Goal: Task Accomplishment & Management: Manage account settings

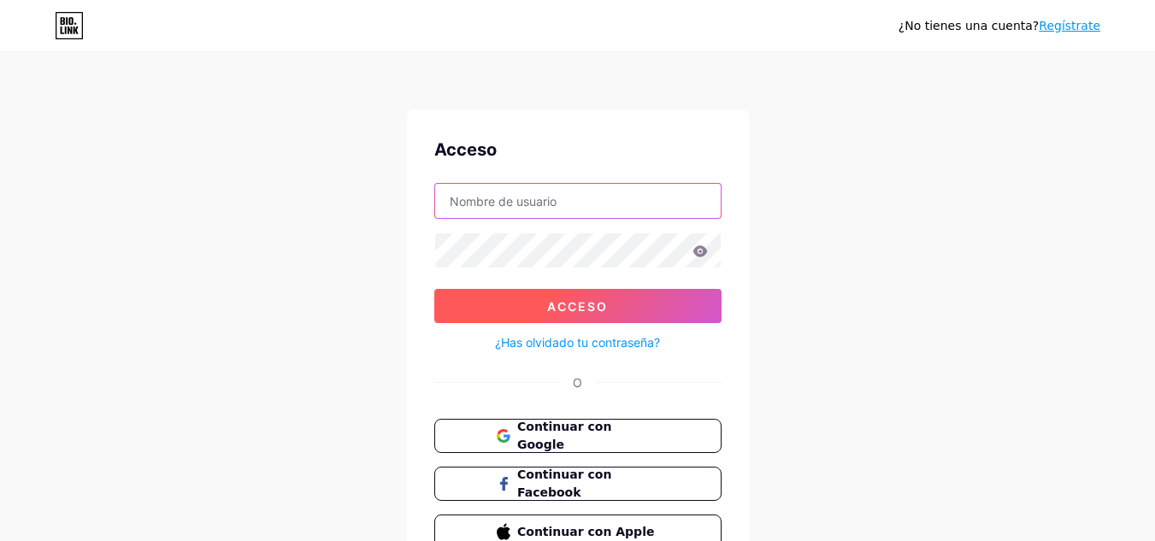
type input "[EMAIL_ADDRESS][DOMAIN_NAME]"
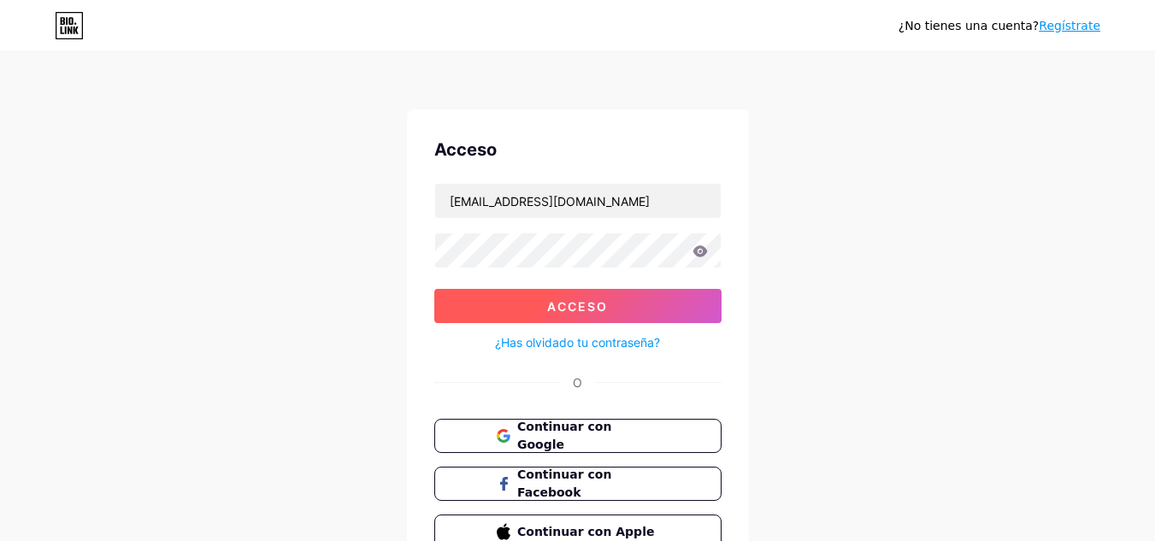
click at [598, 299] on font "Acceso" at bounding box center [577, 306] width 61 height 15
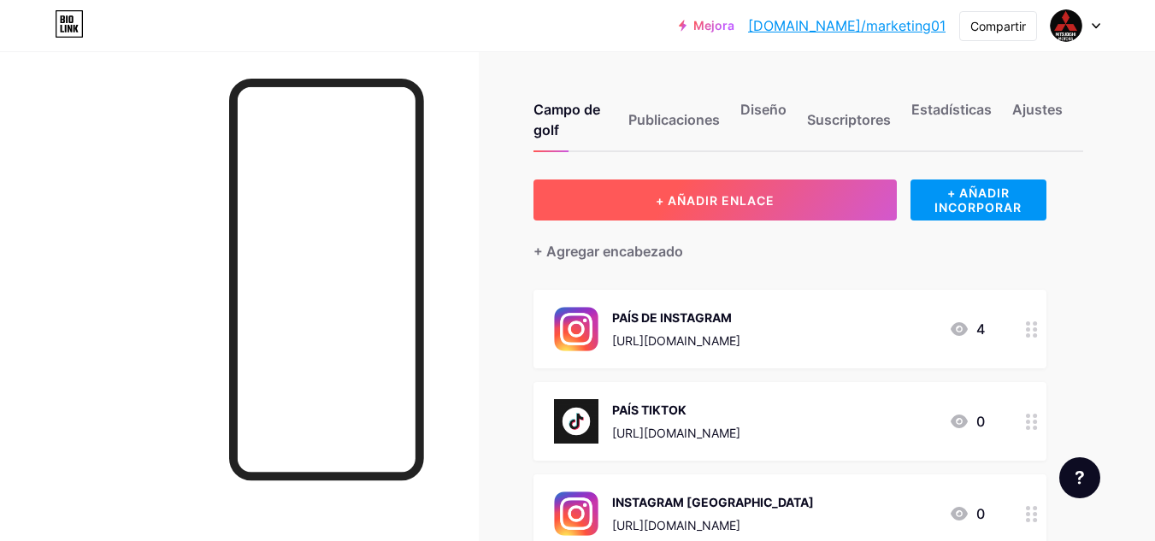
click at [689, 212] on button "+ AÑADIR ENLACE" at bounding box center [714, 200] width 363 height 41
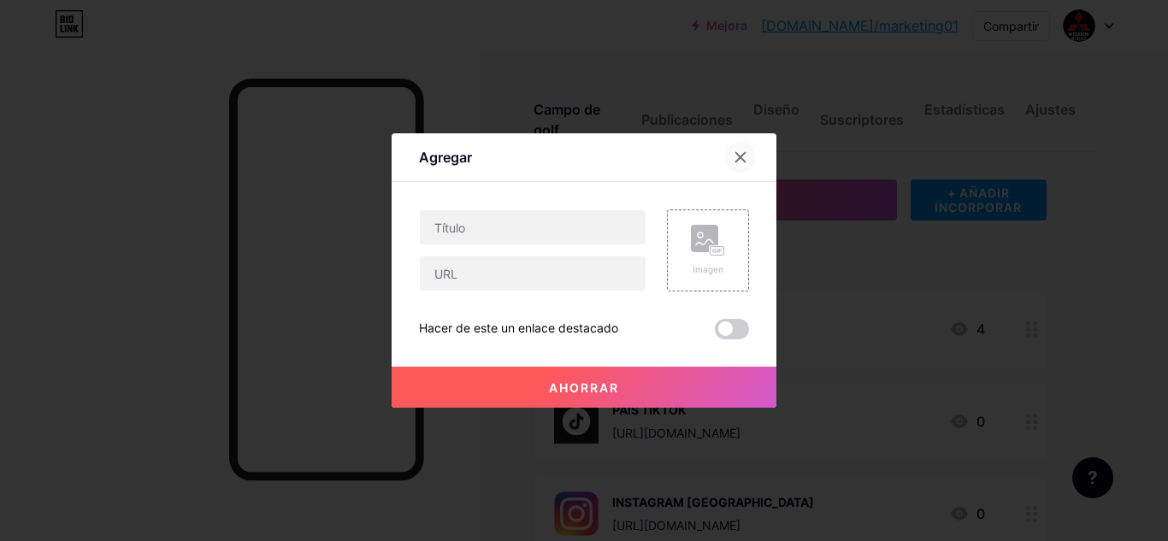
click at [751, 153] on div at bounding box center [740, 157] width 31 height 31
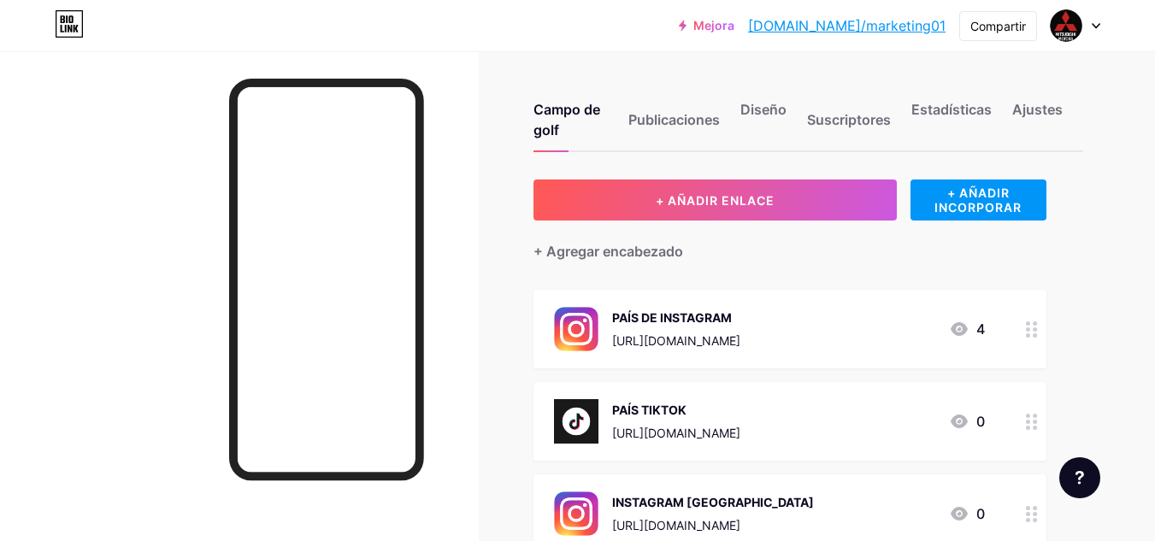
click at [1094, 27] on icon at bounding box center [1096, 26] width 9 height 6
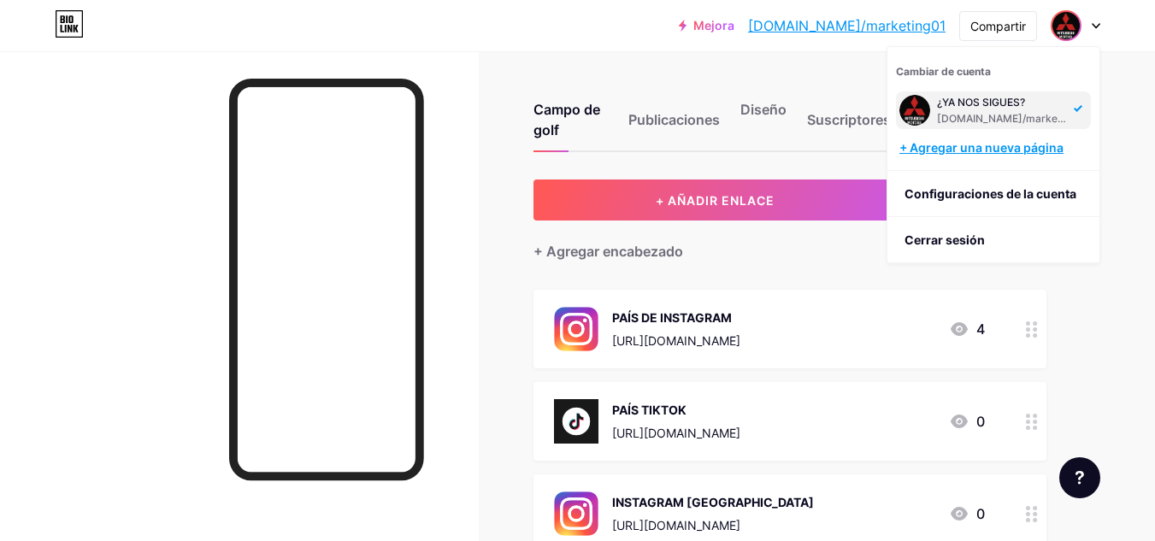
click at [971, 147] on font "+ Agregar una nueva página" at bounding box center [981, 147] width 164 height 15
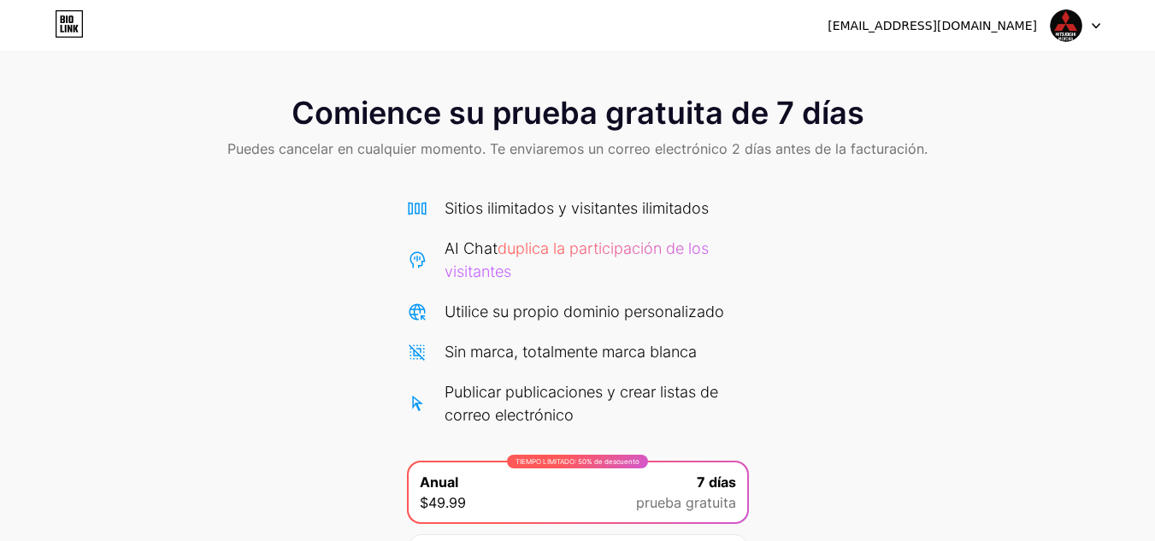
click at [1092, 28] on icon at bounding box center [1096, 26] width 9 height 6
click at [962, 70] on font "Cerrar sesión" at bounding box center [944, 69] width 80 height 15
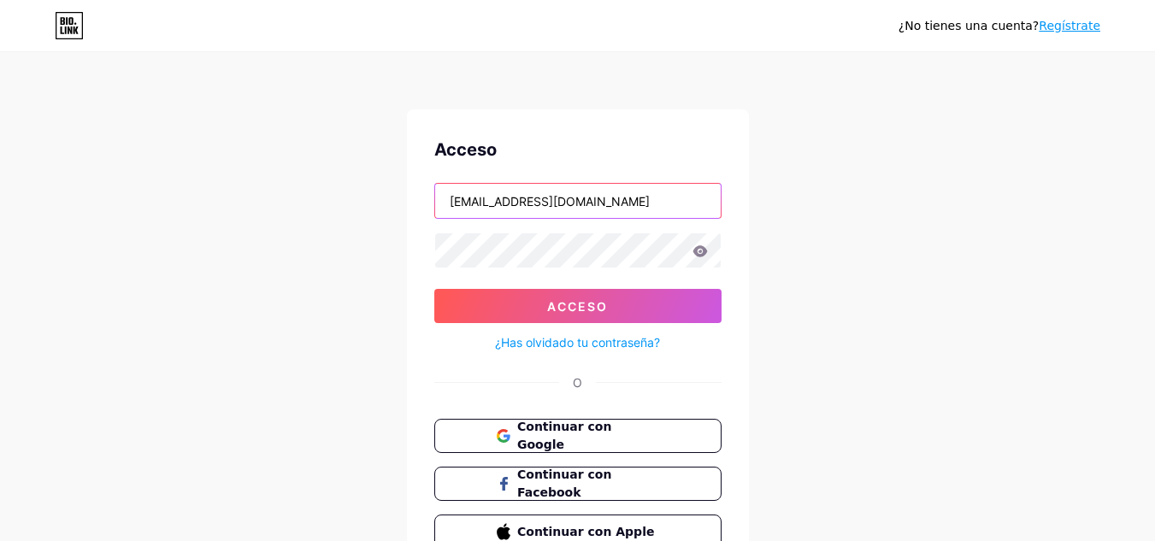
click at [657, 209] on input "[EMAIL_ADDRESS][DOMAIN_NAME]" at bounding box center [578, 201] width 286 height 34
drag, startPoint x: 650, startPoint y: 199, endPoint x: 429, endPoint y: 207, distance: 220.7
click at [429, 207] on div "Acceso [EMAIL_ADDRESS][DOMAIN_NAME] Acceso ¿Has olvidado tu contraseña? O Conti…" at bounding box center [578, 342] width 342 height 467
paste input "[EMAIL_ADDRESS][DOMAIN_NAME]"
type input "[EMAIL_ADDRESS][DOMAIN_NAME]"
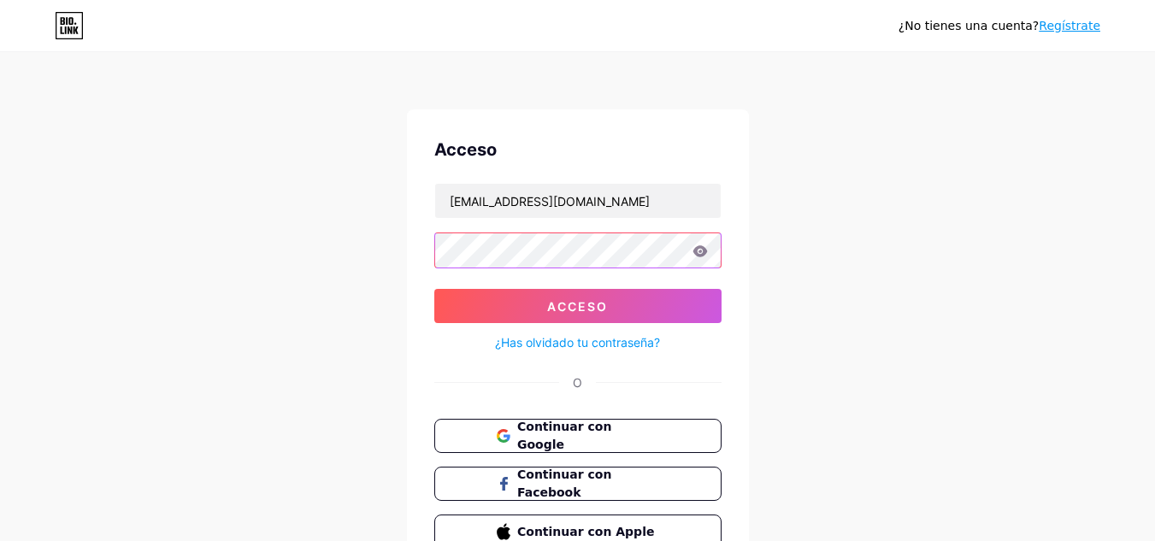
click at [421, 279] on div "Acceso [EMAIL_ADDRESS][DOMAIN_NAME] Acceso ¿Has olvidado tu contraseña? O Conti…" at bounding box center [578, 342] width 342 height 467
click at [357, 346] on div "¿No tienes una cuenta? Regístrate Acceso [EMAIL_ADDRESS][DOMAIN_NAME] Acceso ¿H…" at bounding box center [577, 315] width 1155 height 631
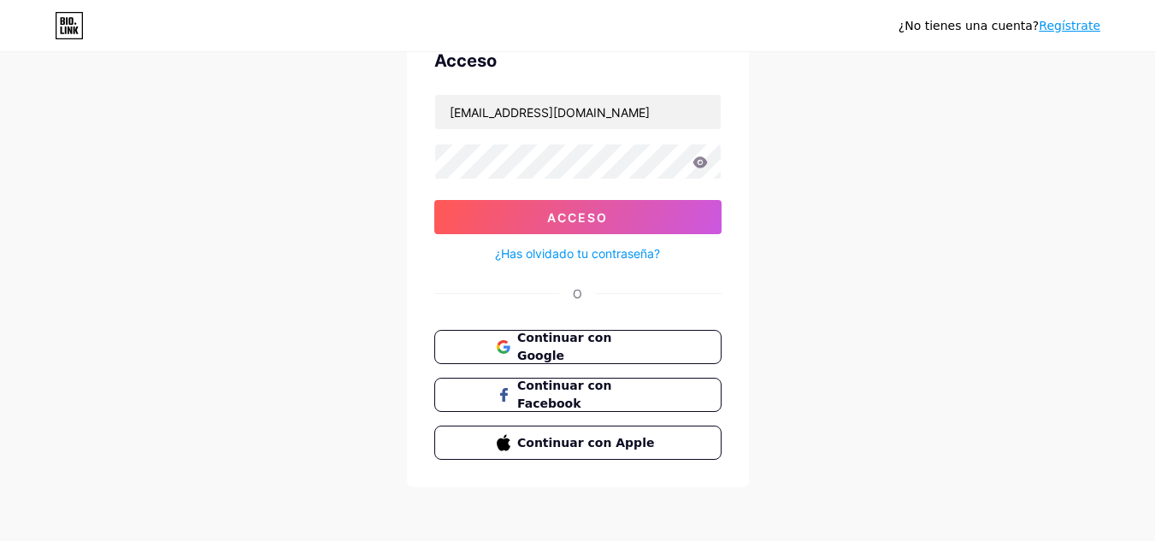
click at [1082, 26] on font "Regístrate" at bounding box center [1070, 26] width 62 height 14
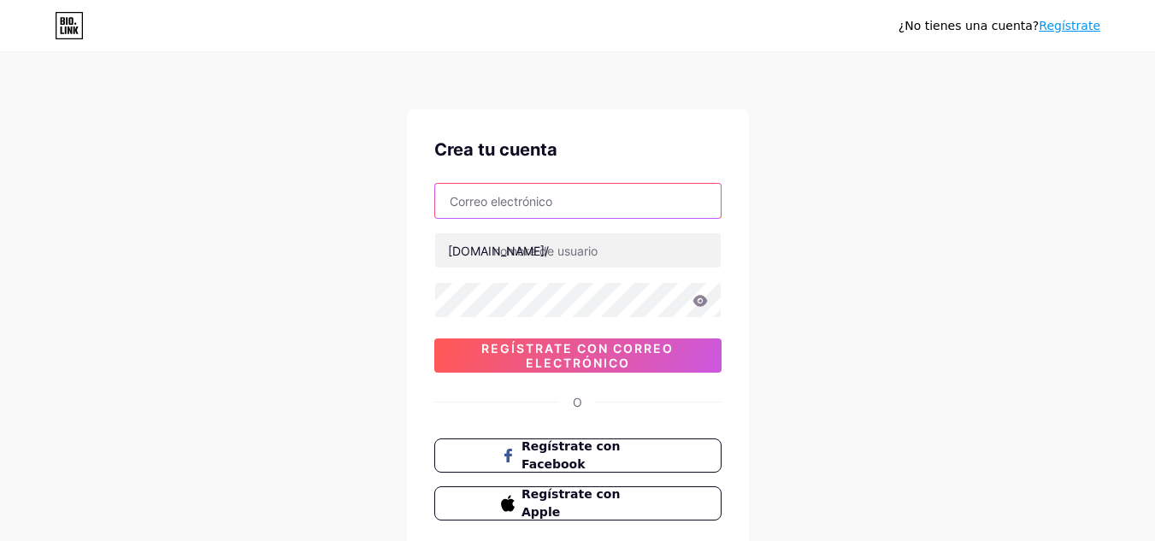
click at [623, 207] on input "text" at bounding box center [578, 201] width 286 height 34
paste input "[EMAIL_ADDRESS][DOMAIN_NAME]"
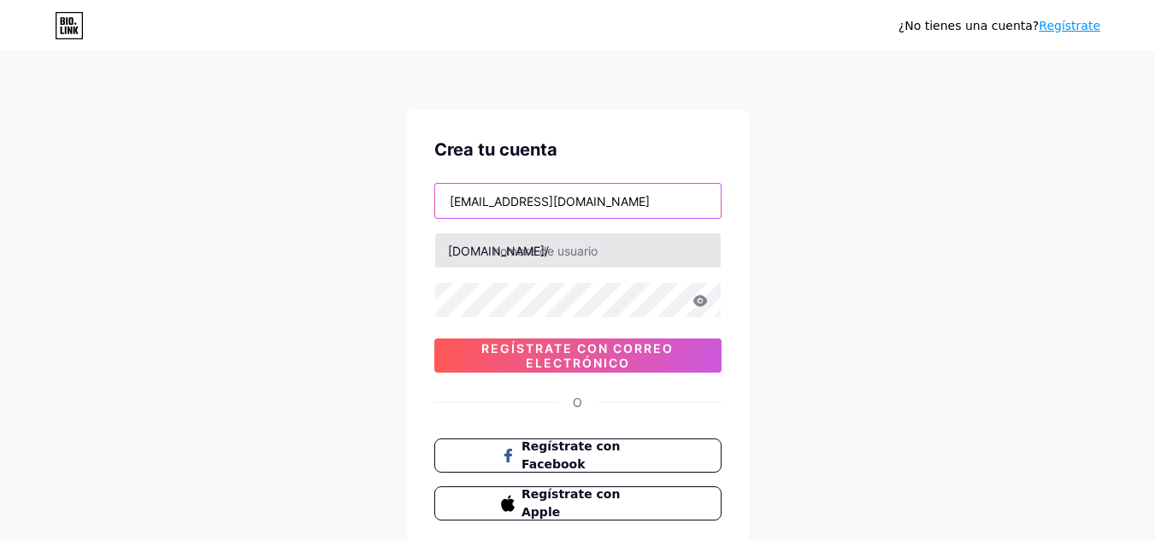
type input "[EMAIL_ADDRESS][DOMAIN_NAME]"
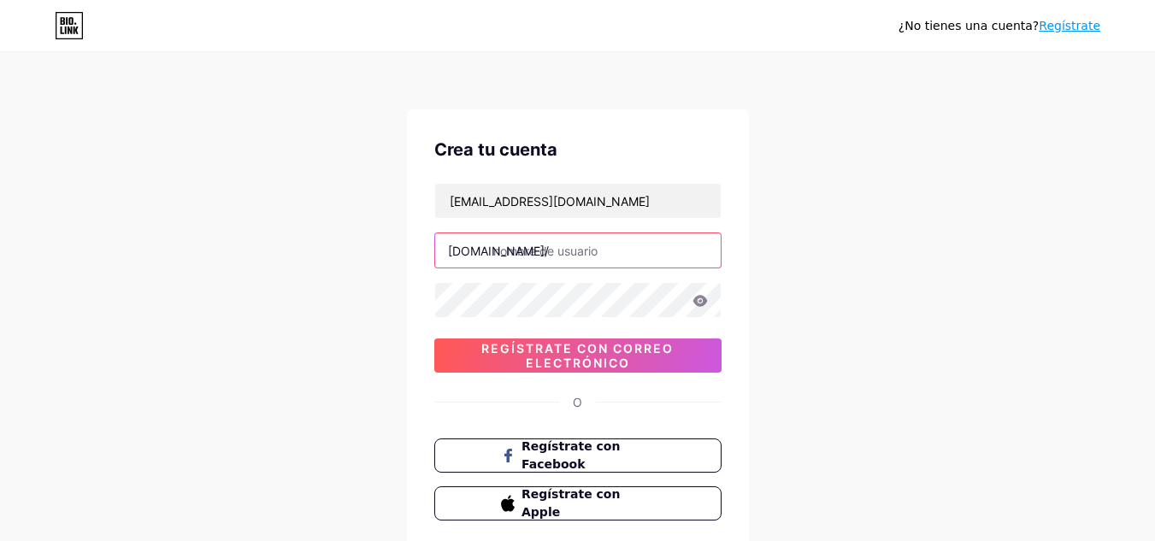
click at [530, 255] on input "text" at bounding box center [578, 250] width 286 height 34
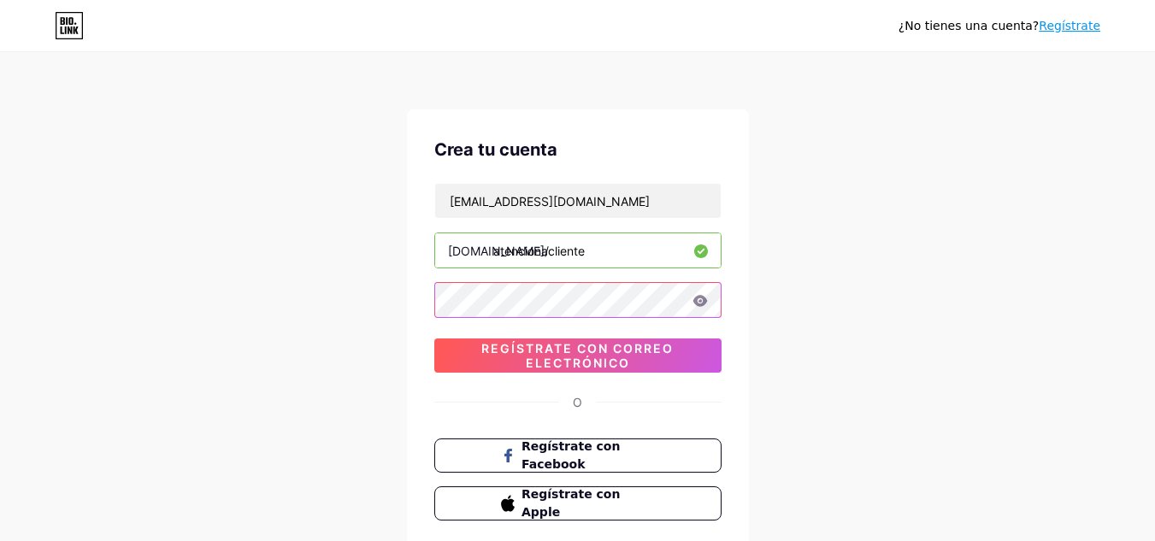
type input "atencionacliente"
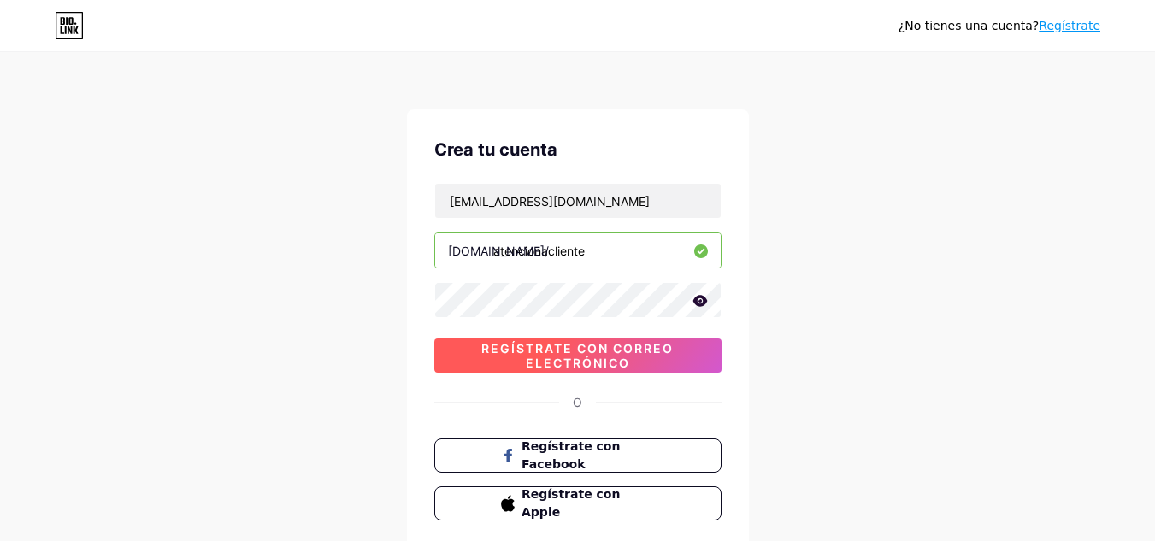
click at [464, 347] on span "Regístrate con correo electrónico" at bounding box center [577, 355] width 287 height 29
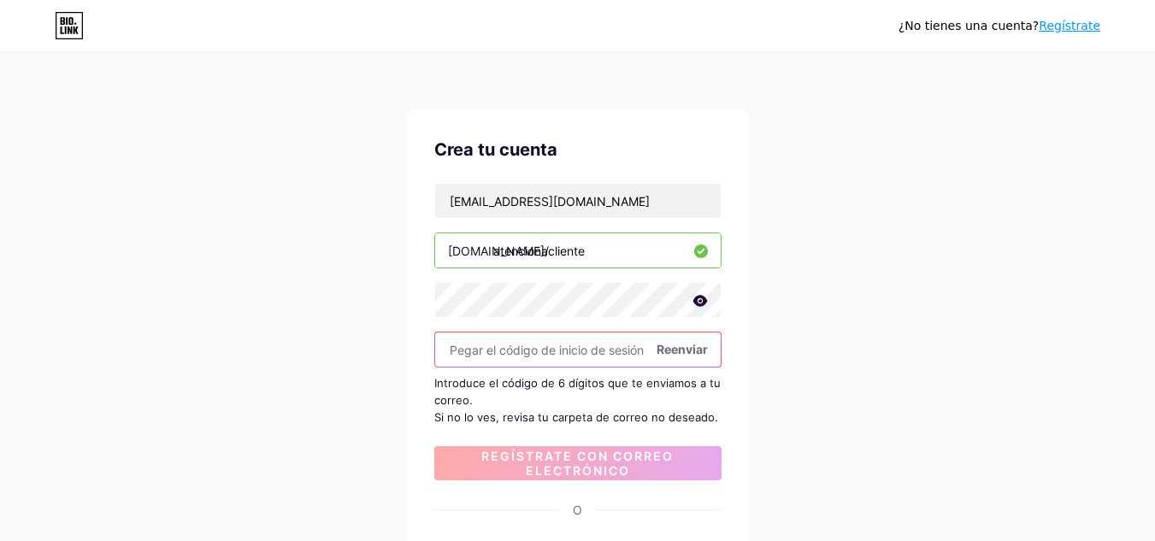
paste input "909049"
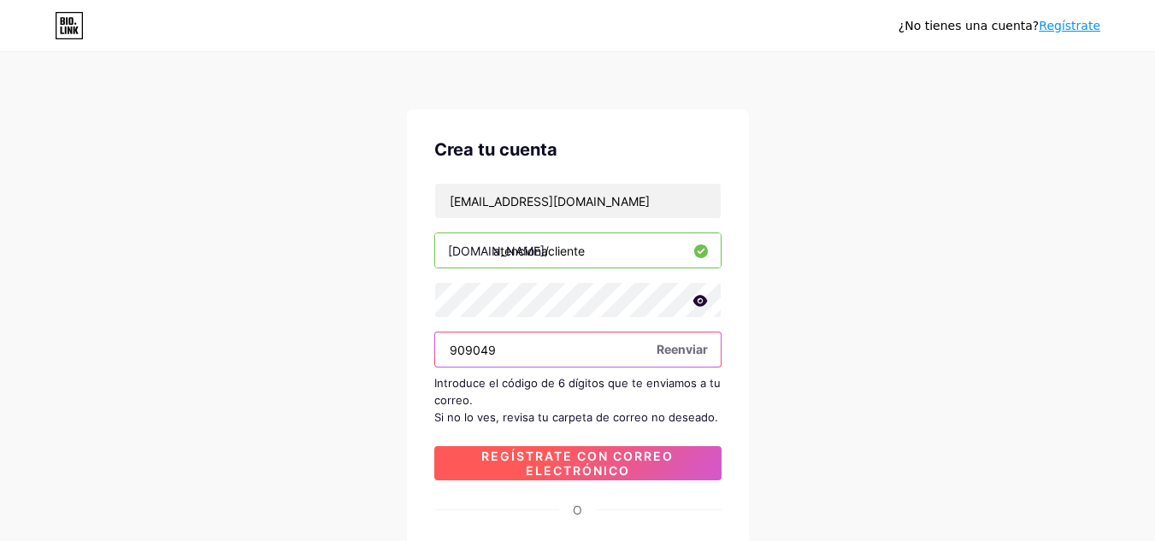
type input "909049"
click at [581, 466] on font "Regístrate con correo electrónico" at bounding box center [577, 463] width 192 height 29
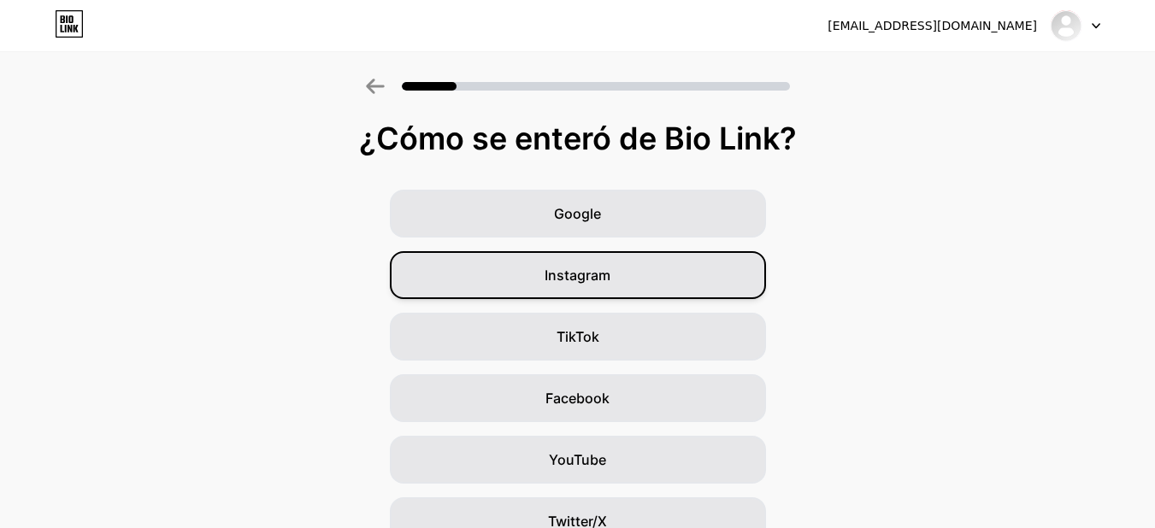
click at [668, 271] on div "Instagram" at bounding box center [578, 275] width 376 height 48
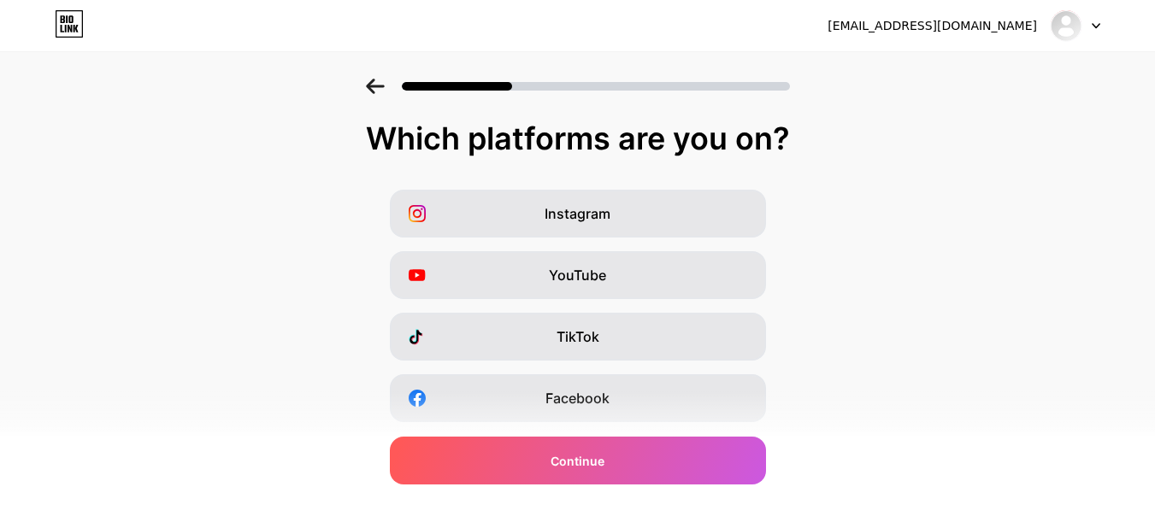
scroll to position [95, 0]
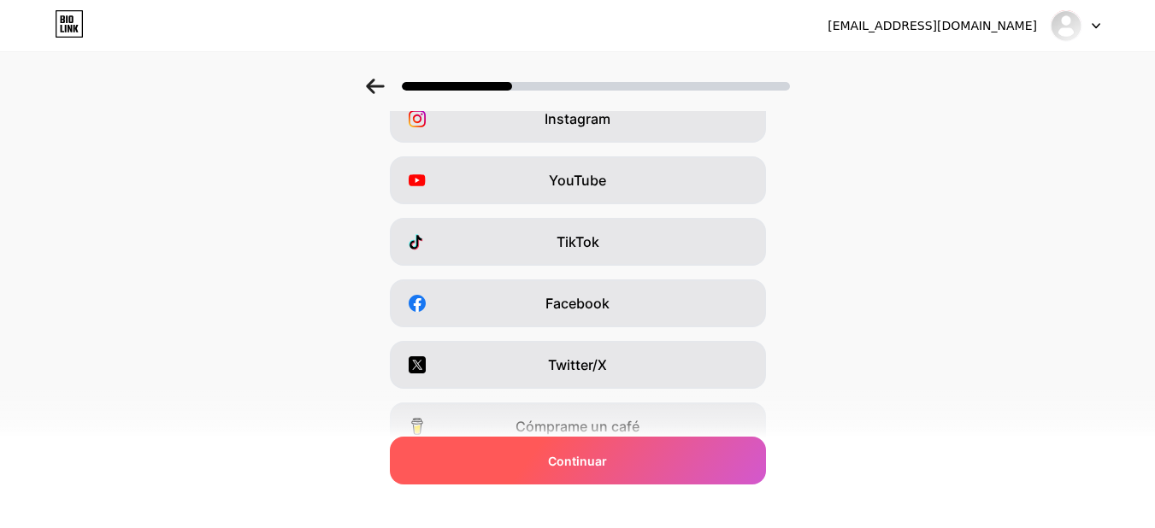
click at [627, 466] on div "Continuar" at bounding box center [578, 461] width 376 height 48
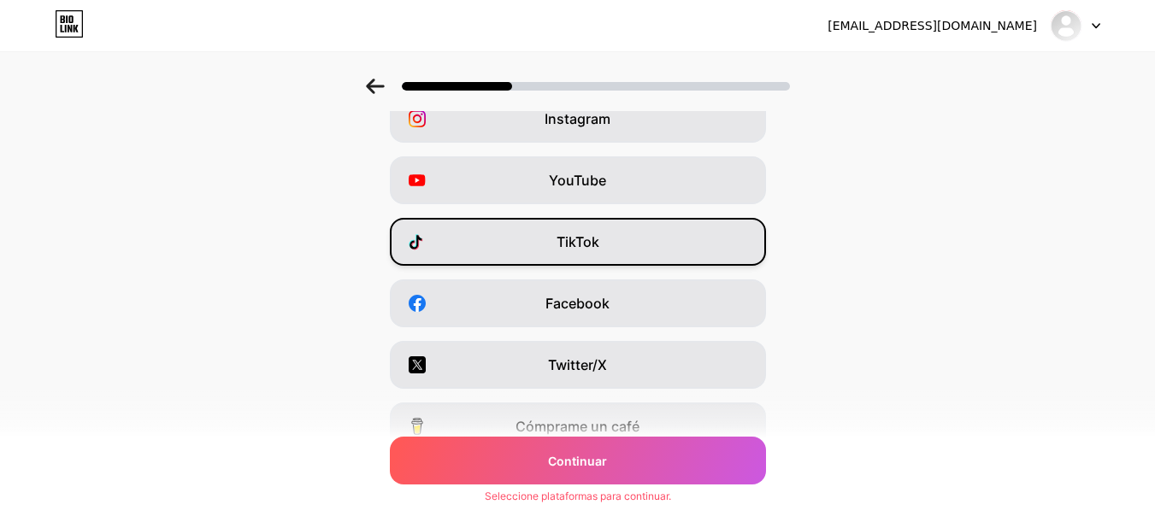
scroll to position [0, 0]
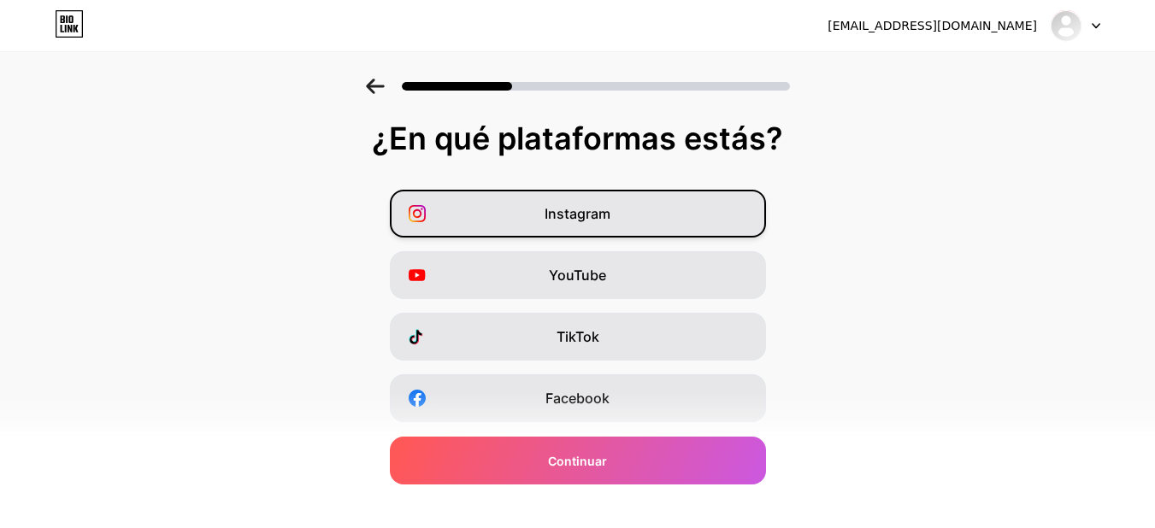
click at [561, 222] on span "Instagram" at bounding box center [578, 213] width 66 height 21
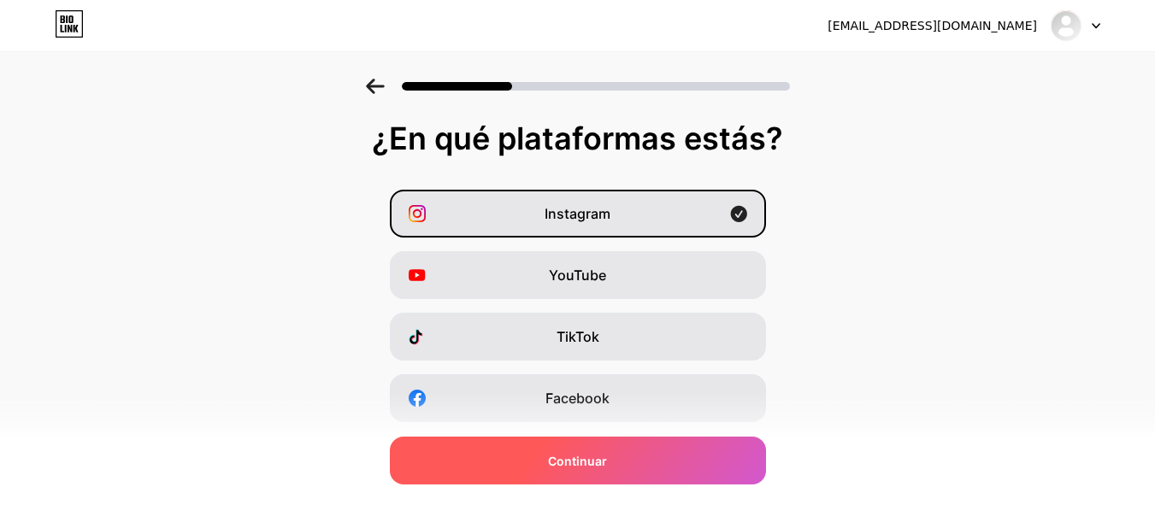
click at [637, 452] on div "Continuar" at bounding box center [578, 461] width 376 height 48
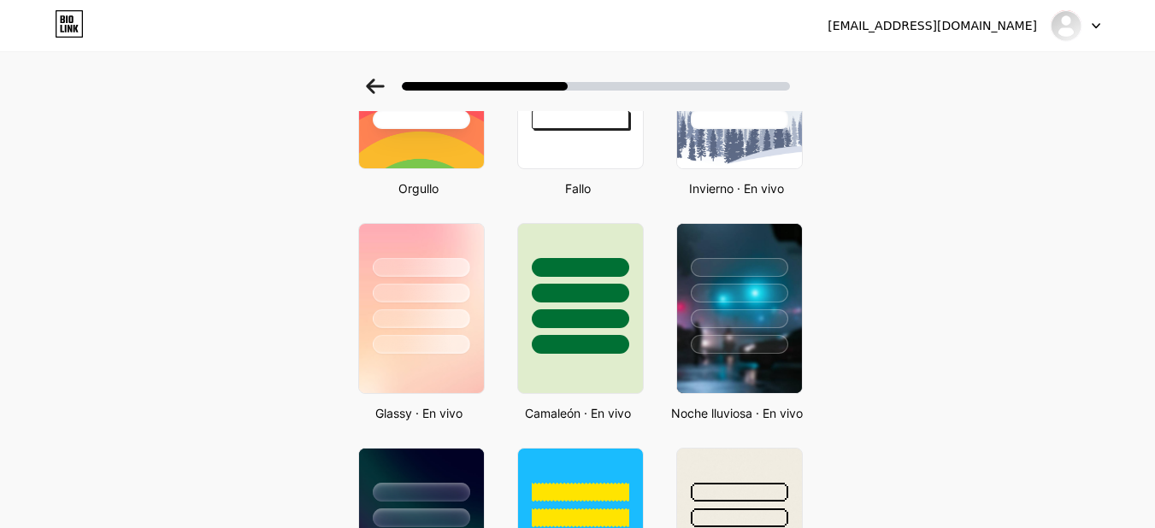
scroll to position [447, 11]
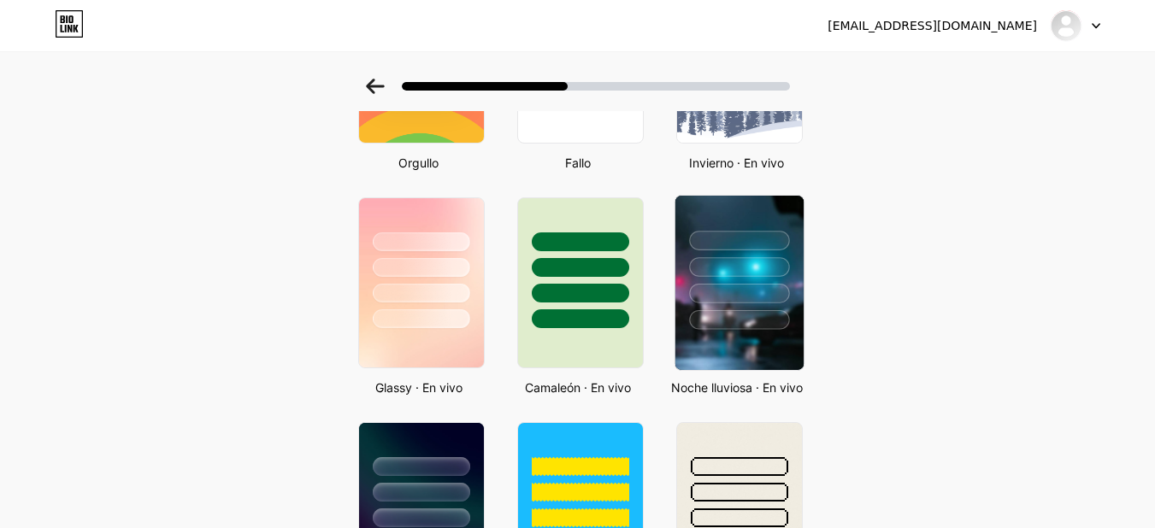
click at [727, 310] on div at bounding box center [739, 320] width 100 height 20
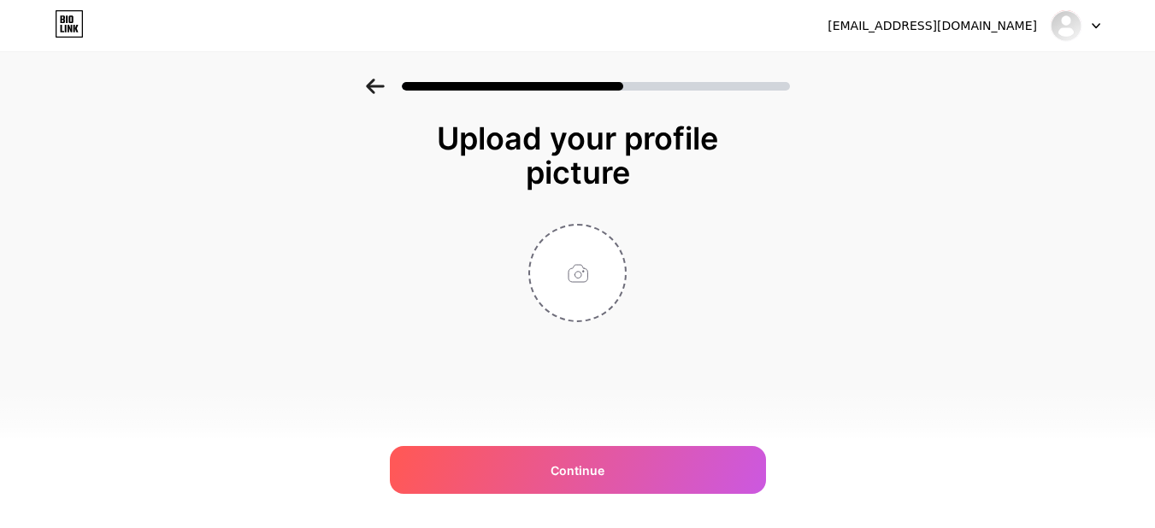
scroll to position [0, 0]
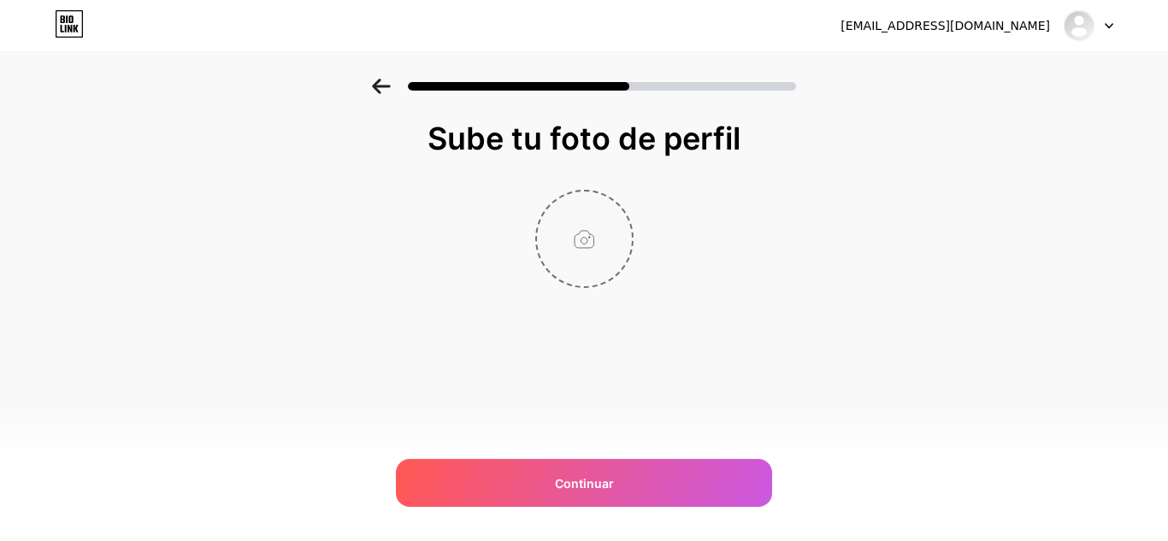
click at [591, 238] on input "file" at bounding box center [584, 238] width 95 height 95
click at [571, 262] on input "file" at bounding box center [584, 238] width 95 height 95
click at [579, 246] on input "file" at bounding box center [584, 238] width 95 height 95
click at [601, 249] on input "file" at bounding box center [584, 238] width 95 height 95
type input "C:\fakepath\MX_MMC_Logo_Mitsubishi_NGRO.png"
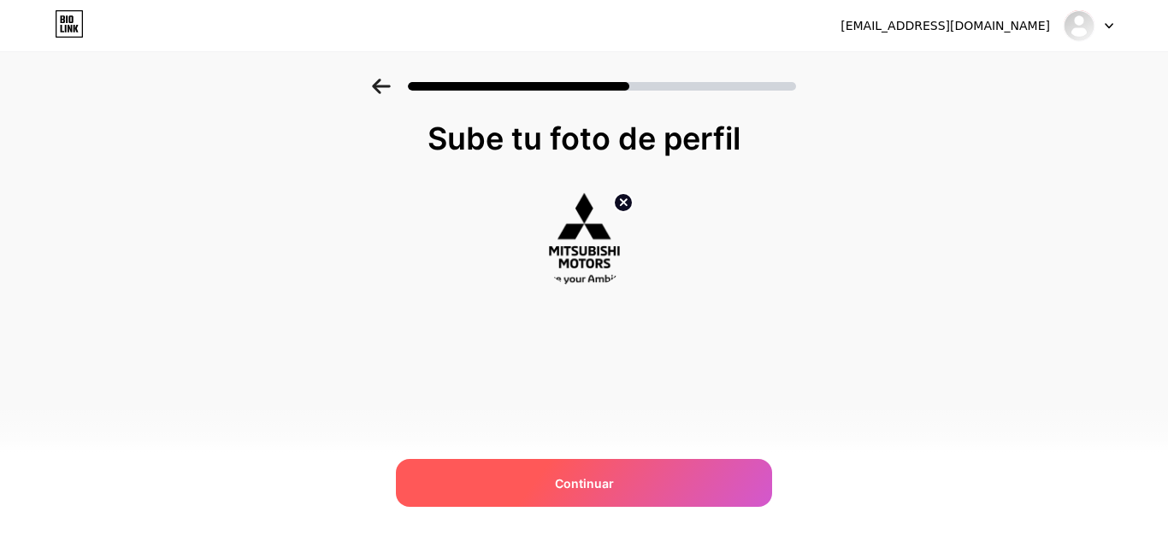
click at [550, 479] on div "Continuar" at bounding box center [584, 483] width 376 height 48
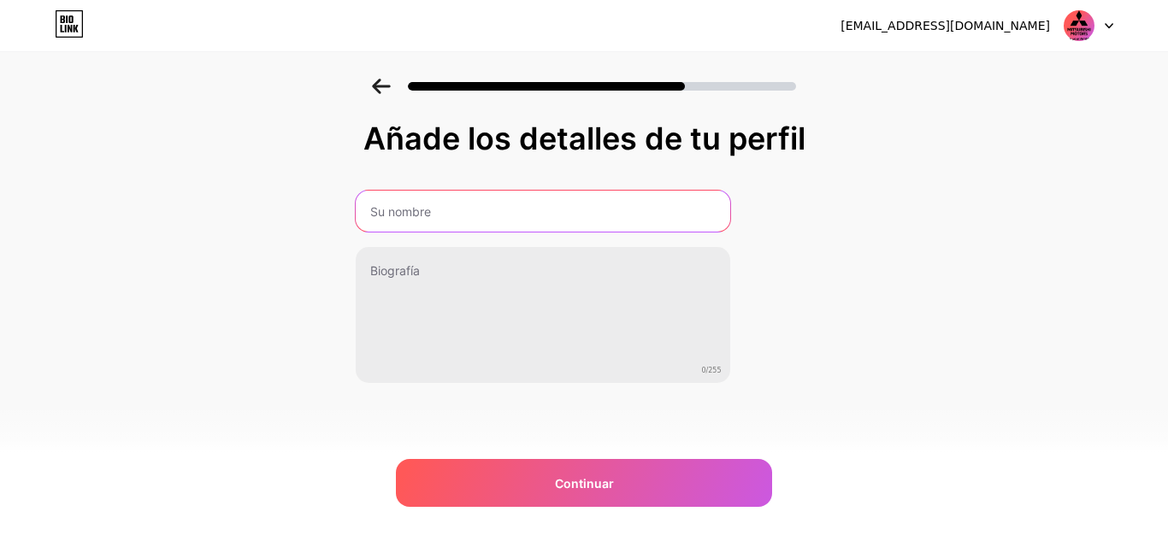
click at [561, 215] on input "text" at bounding box center [543, 211] width 374 height 41
type input "Mitsubishi [PERSON_NAME]"
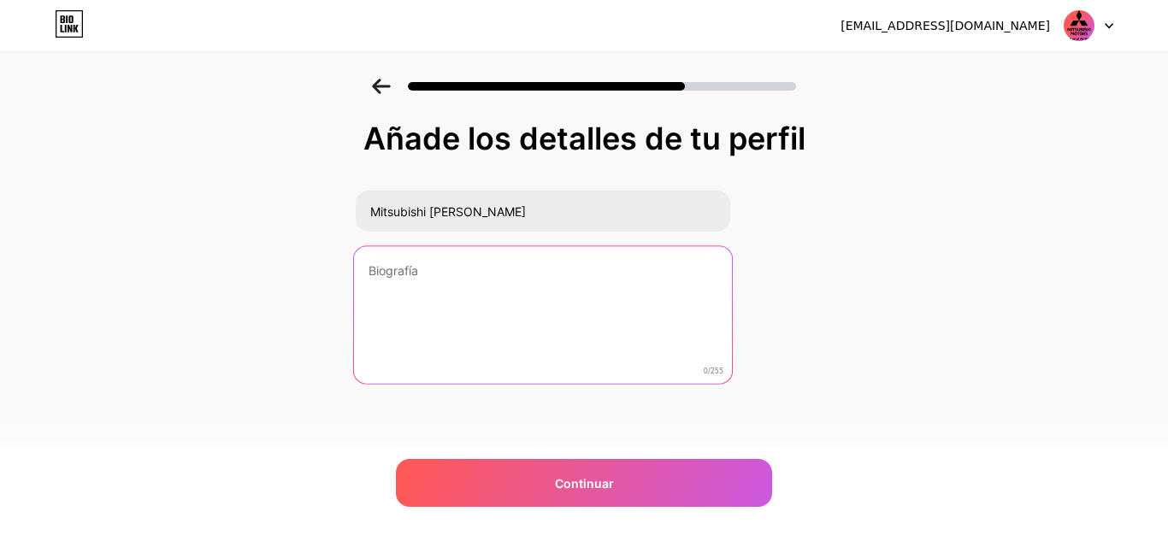
click at [483, 280] on textarea at bounding box center [542, 315] width 378 height 139
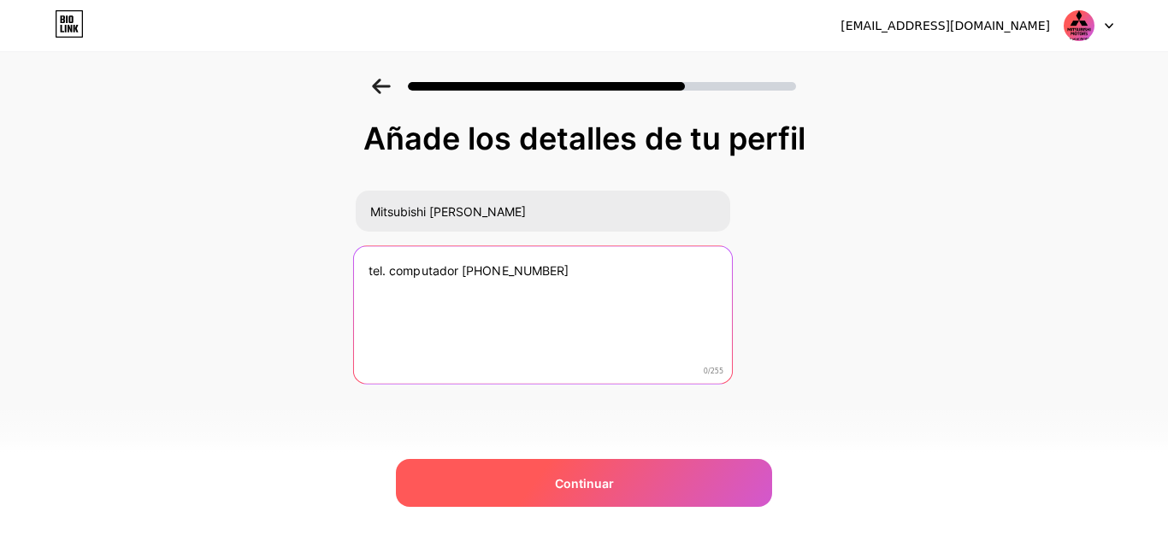
type textarea "tel. computador [PHONE_NUMBER]"
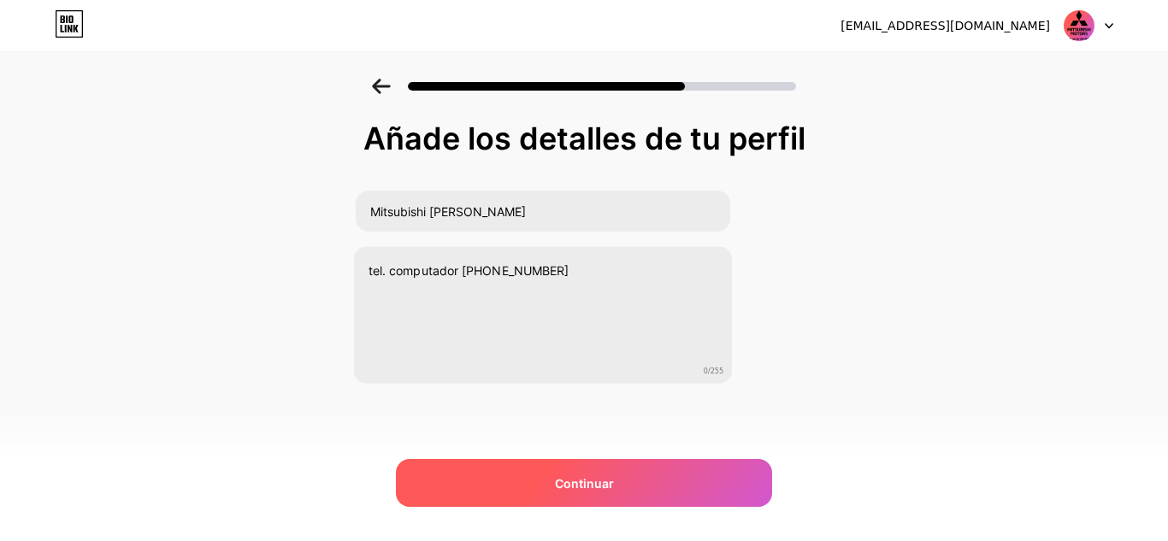
click at [584, 484] on font "Continuar" at bounding box center [584, 483] width 59 height 15
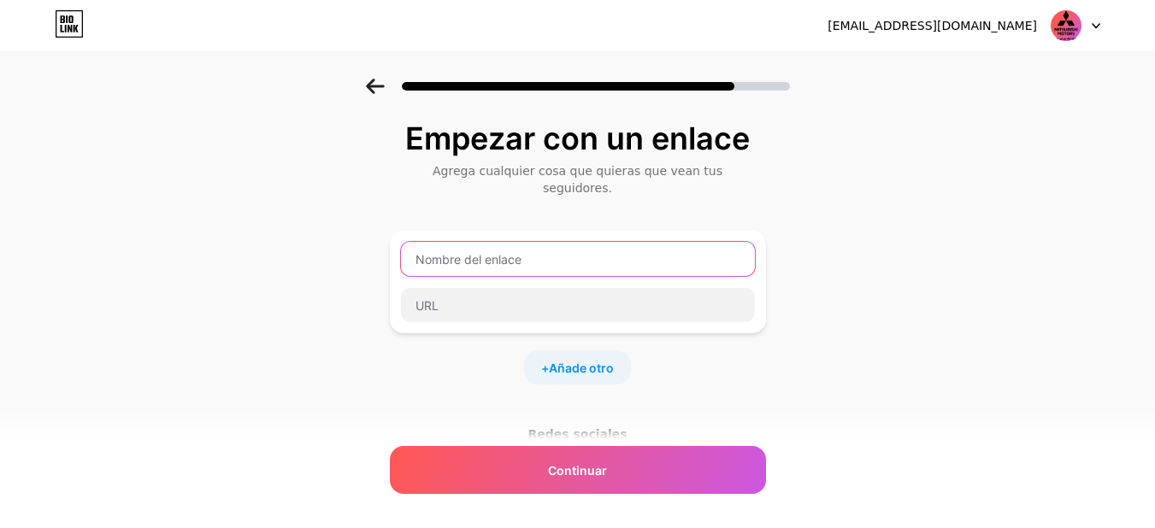
click at [533, 244] on input "text" at bounding box center [578, 259] width 354 height 34
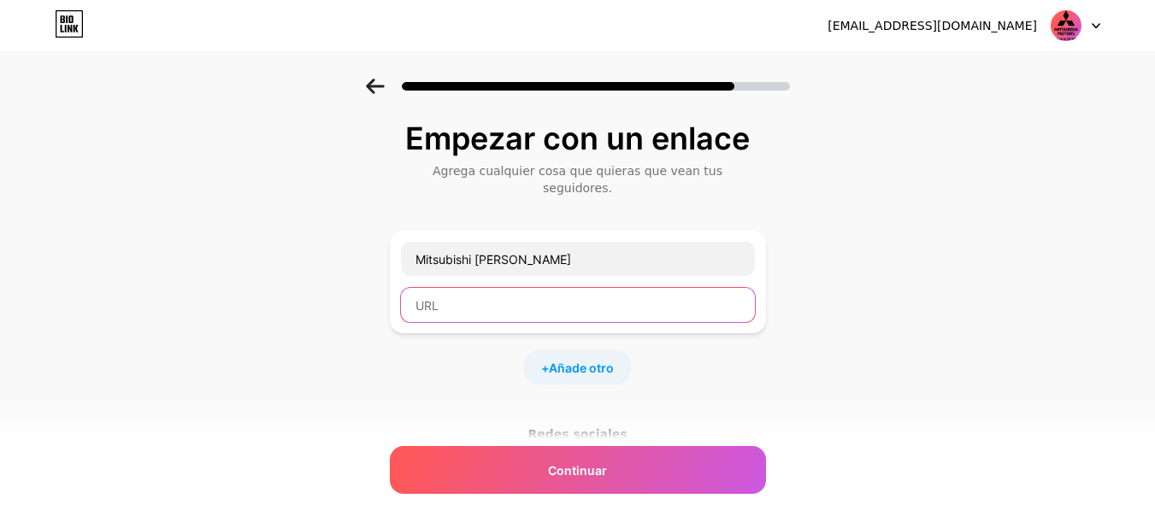
click at [550, 288] on input "text" at bounding box center [578, 305] width 354 height 34
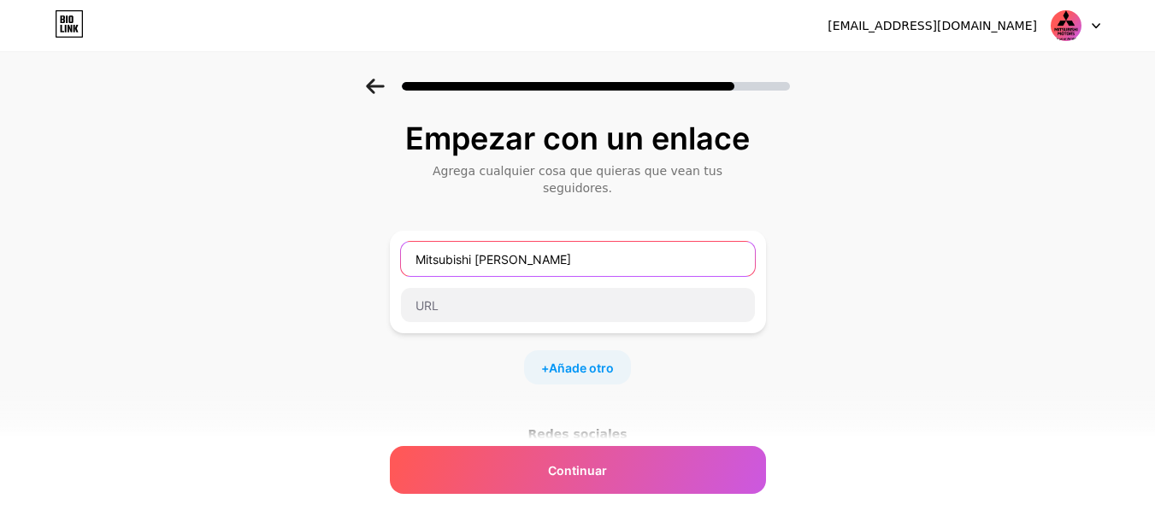
click at [547, 251] on input "Mitsubishi [PERSON_NAME]" at bounding box center [578, 259] width 354 height 34
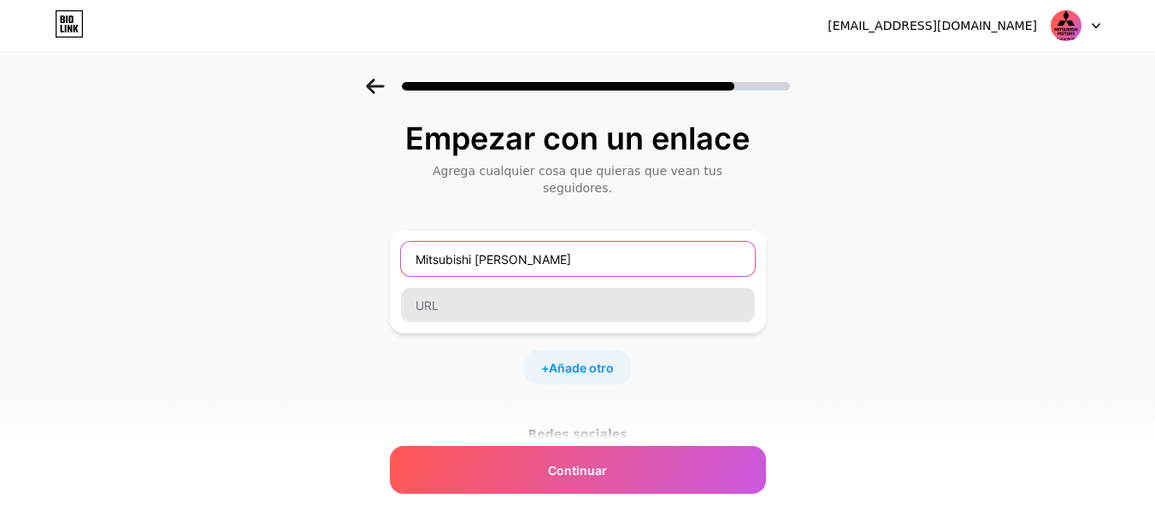
type input "Mitsubishi [PERSON_NAME]"
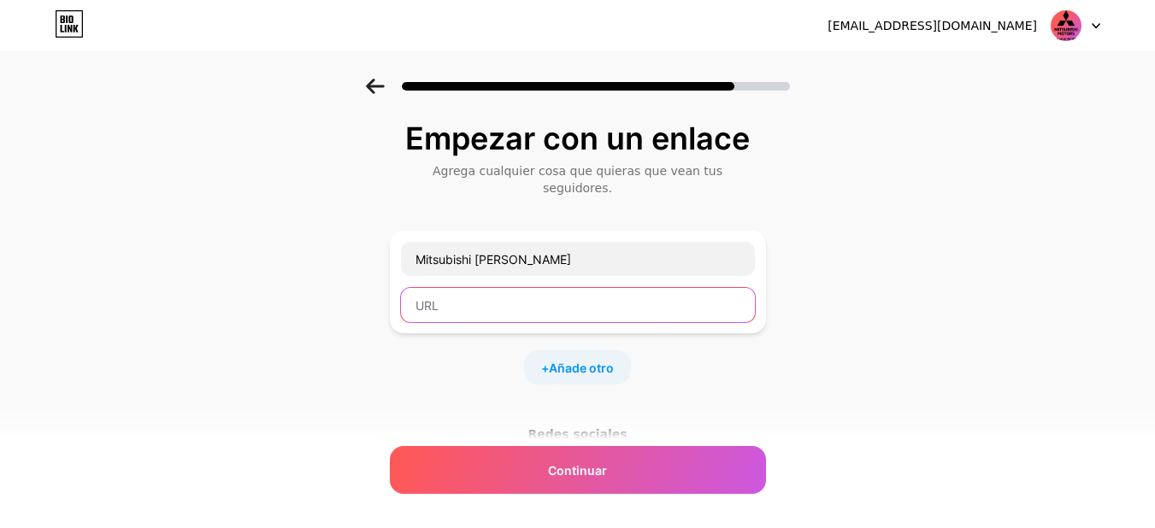
click at [522, 290] on input "text" at bounding box center [578, 305] width 354 height 34
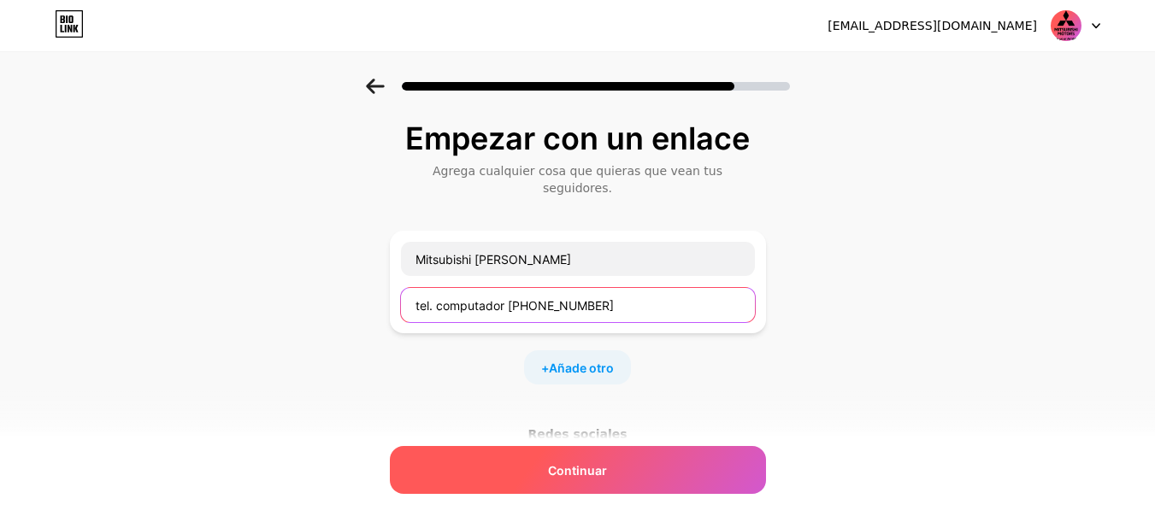
type input "tel. computador [PHONE_NUMBER]"
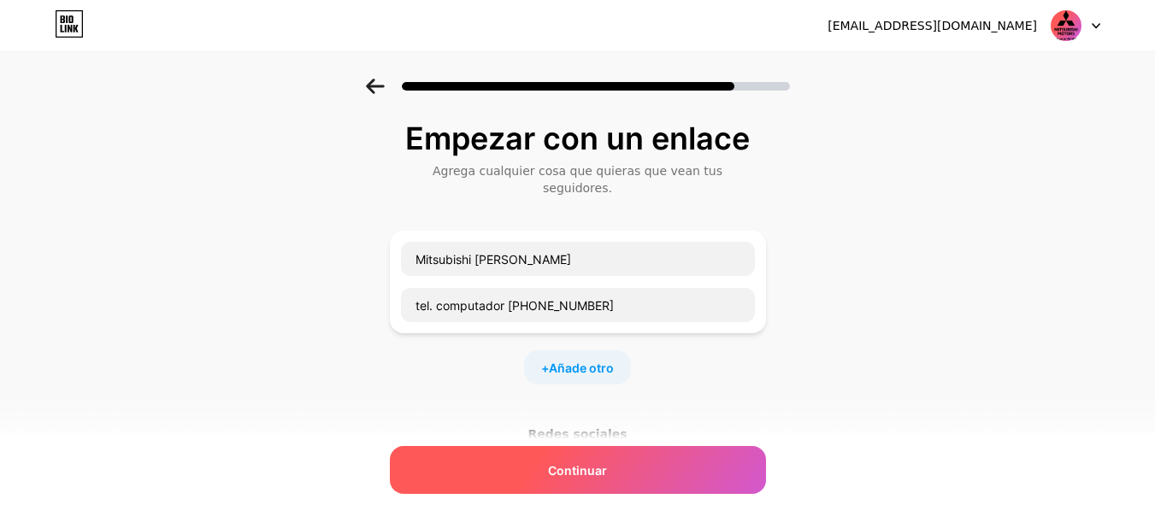
click at [585, 472] on font "Continuar" at bounding box center [577, 470] width 59 height 15
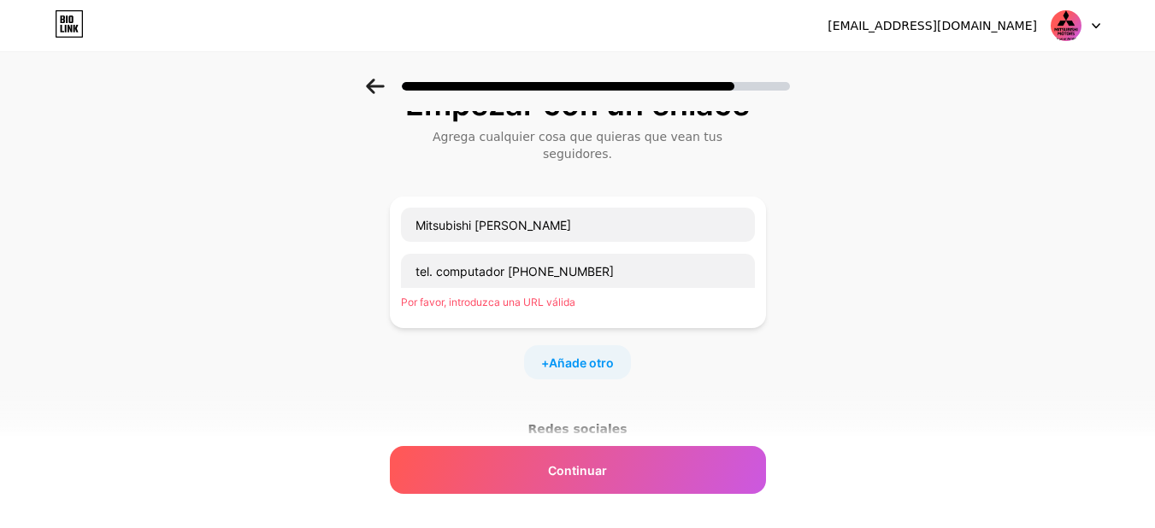
scroll to position [37, 0]
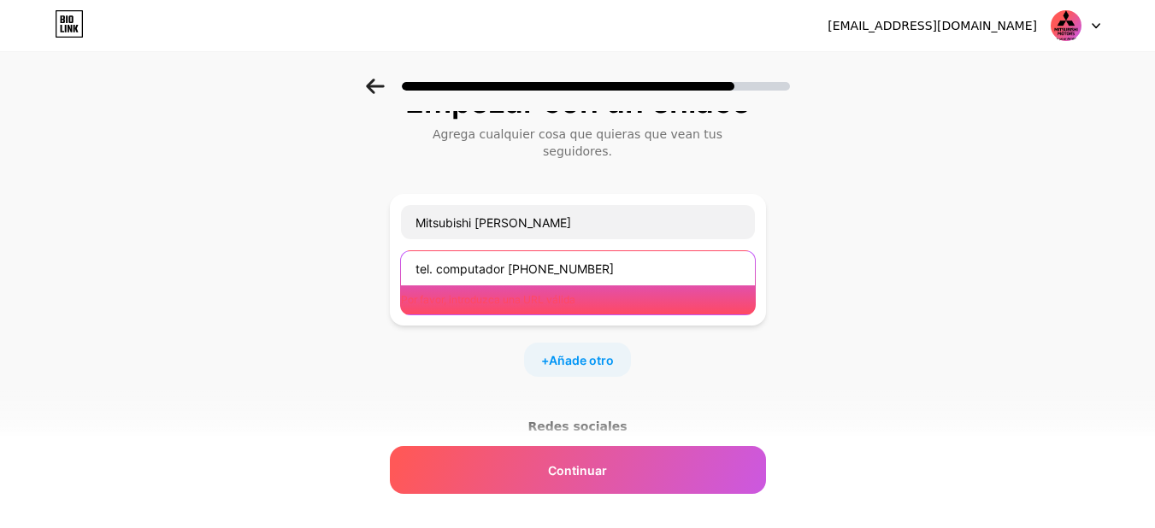
drag, startPoint x: 606, startPoint y: 257, endPoint x: 415, endPoint y: 262, distance: 191.6
click at [415, 262] on input "tel. computador [PHONE_NUMBER]" at bounding box center [578, 268] width 354 height 34
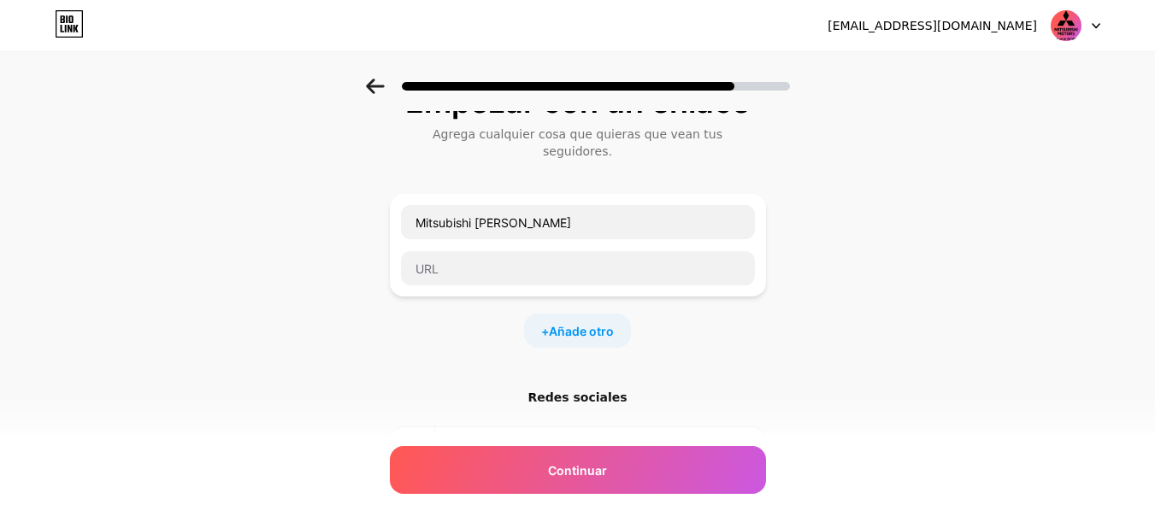
click at [487, 320] on div "+ Añade otro" at bounding box center [578, 331] width 376 height 34
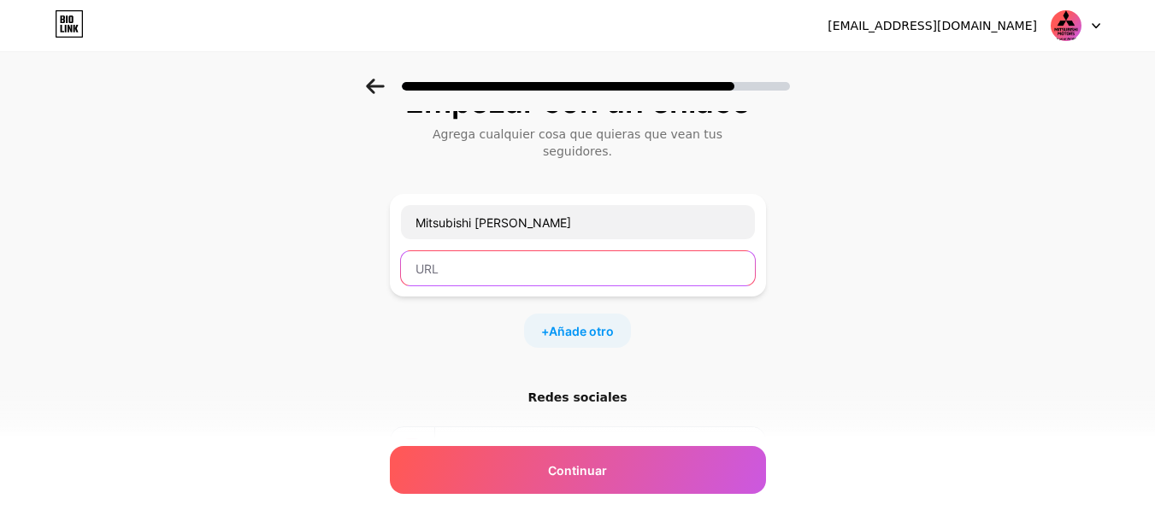
click at [490, 259] on input "text" at bounding box center [578, 268] width 354 height 34
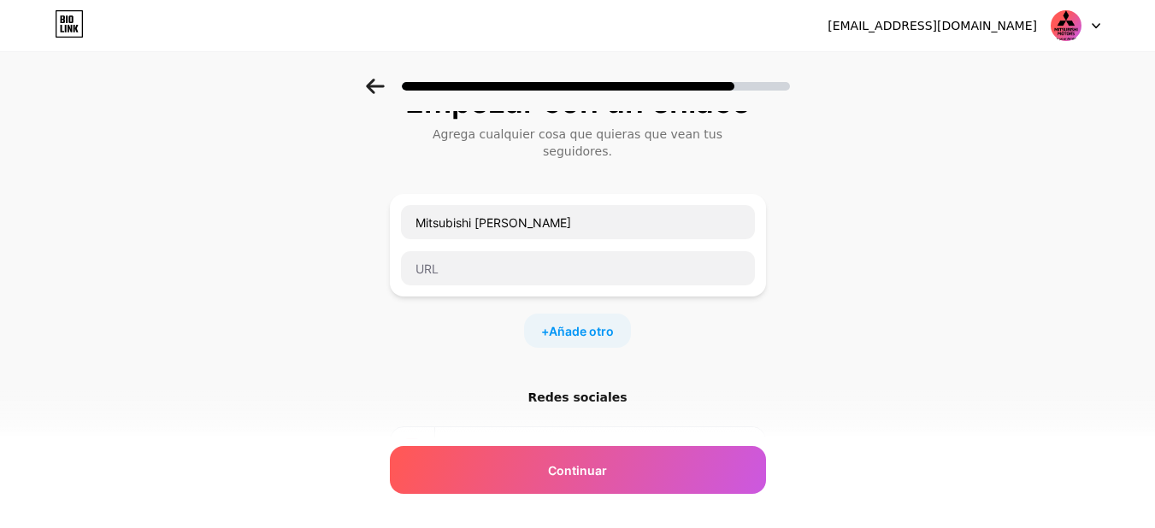
click at [396, 366] on div "Empezar con un enlace Agrega cualquier cosa que quieras que vean tus seguidores…" at bounding box center [578, 330] width 376 height 490
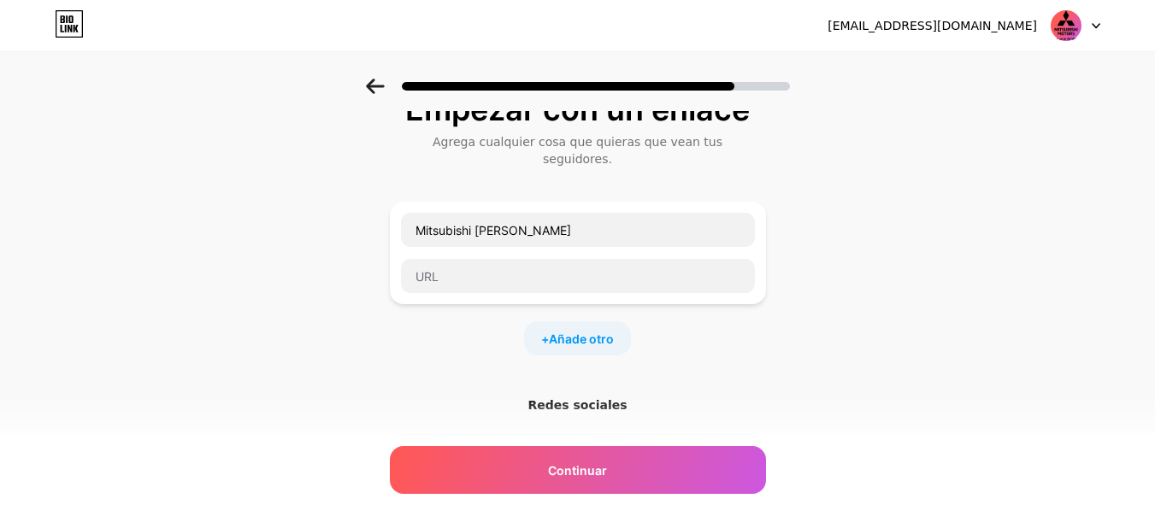
scroll to position [0, 0]
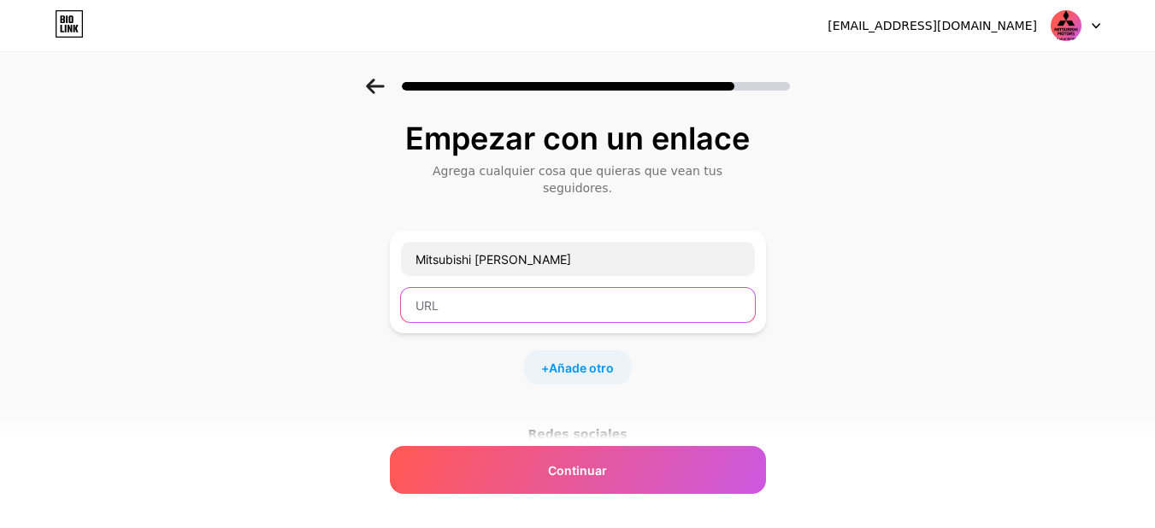
click at [472, 294] on input "text" at bounding box center [578, 305] width 354 height 34
paste input "[URL][DOMAIN_NAME][DOMAIN_NAME]"
type input "[URL][DOMAIN_NAME][DOMAIN_NAME]"
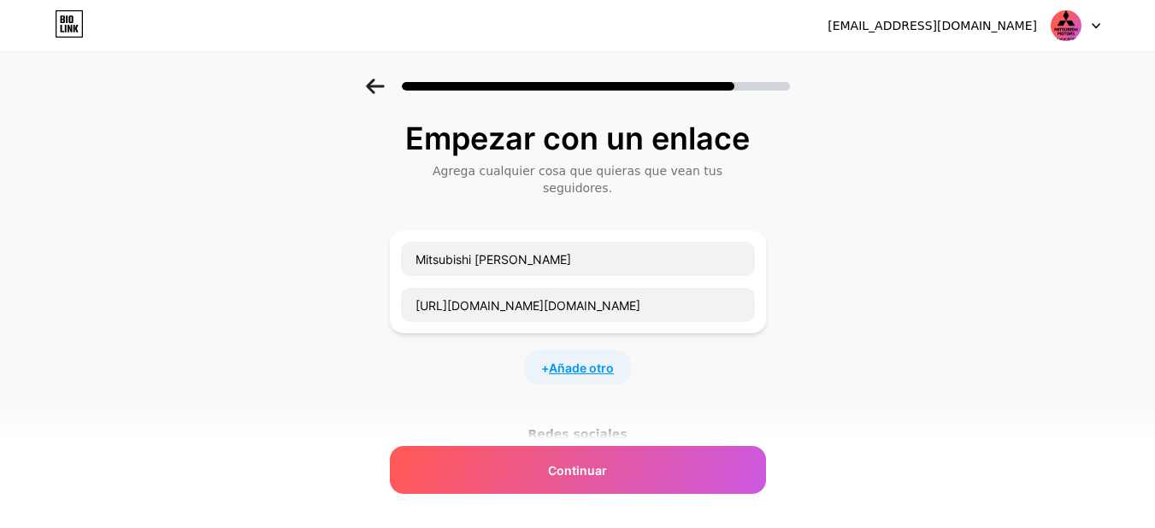
click at [611, 361] on font "Añade otro" at bounding box center [581, 368] width 65 height 15
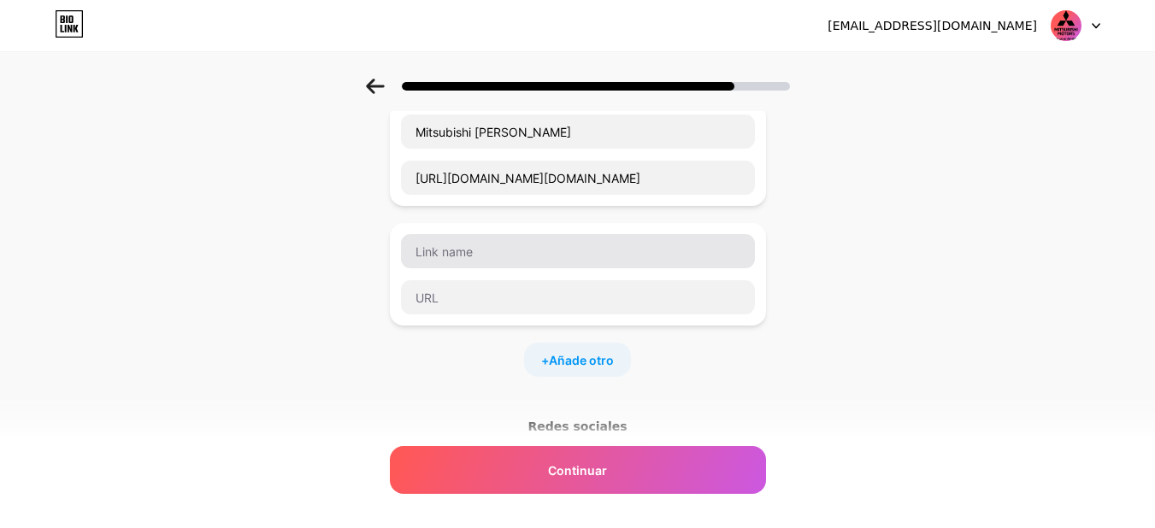
scroll to position [130, 0]
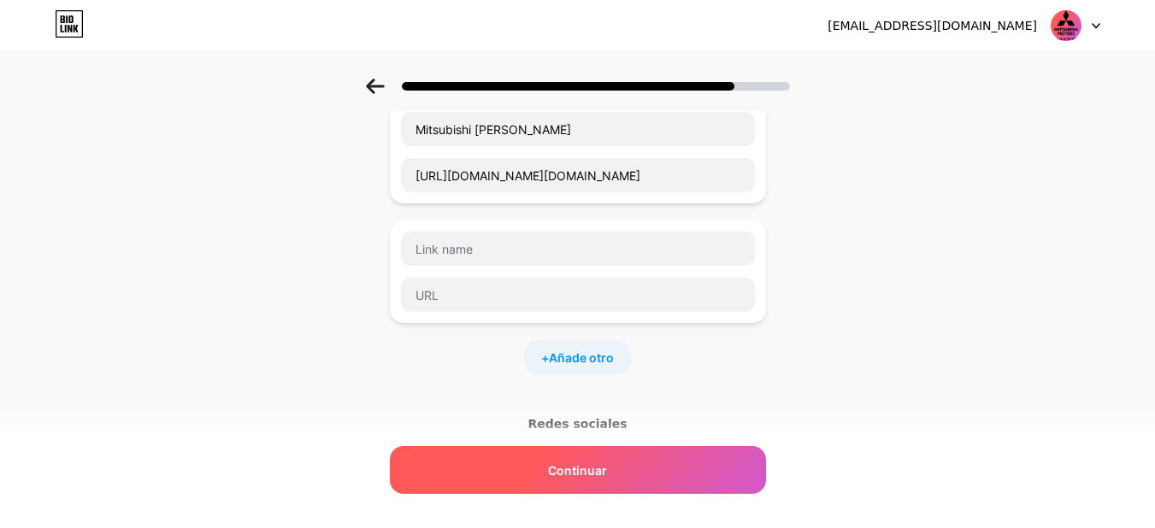
click at [565, 469] on font "Continuar" at bounding box center [577, 470] width 59 height 15
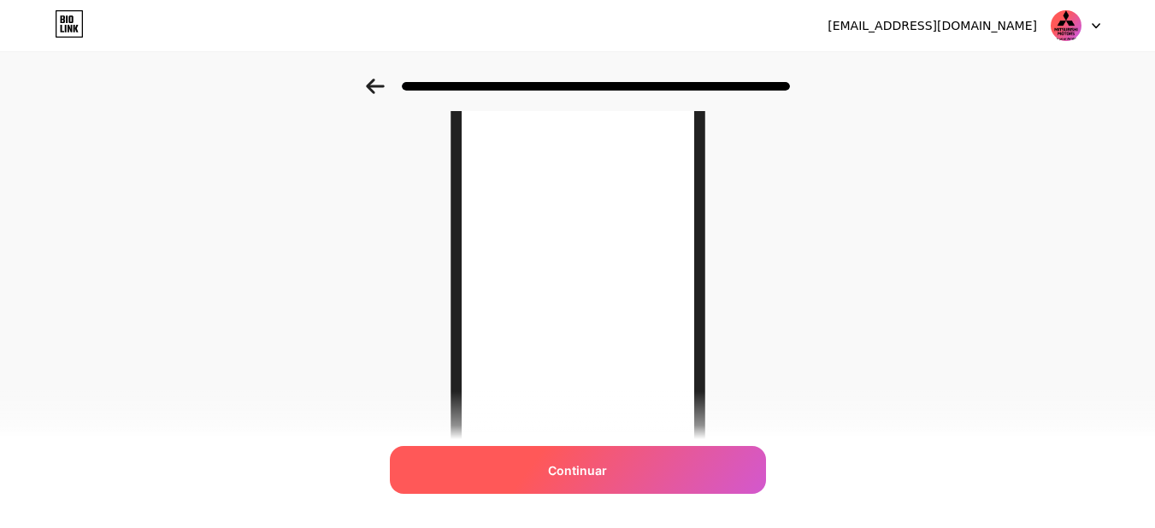
click at [558, 469] on font "Continuar" at bounding box center [577, 470] width 59 height 15
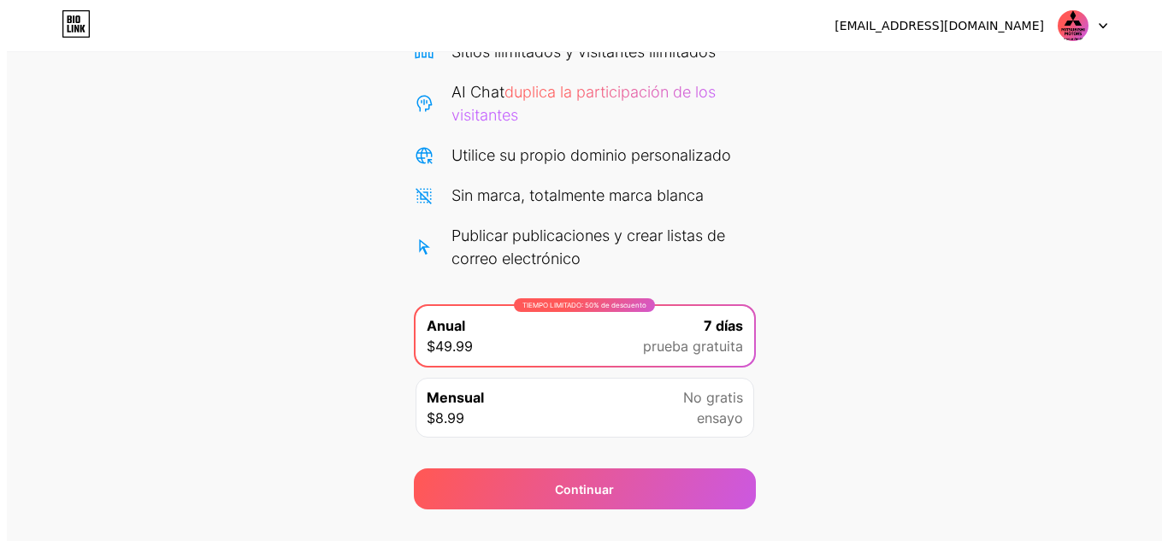
scroll to position [193, 0]
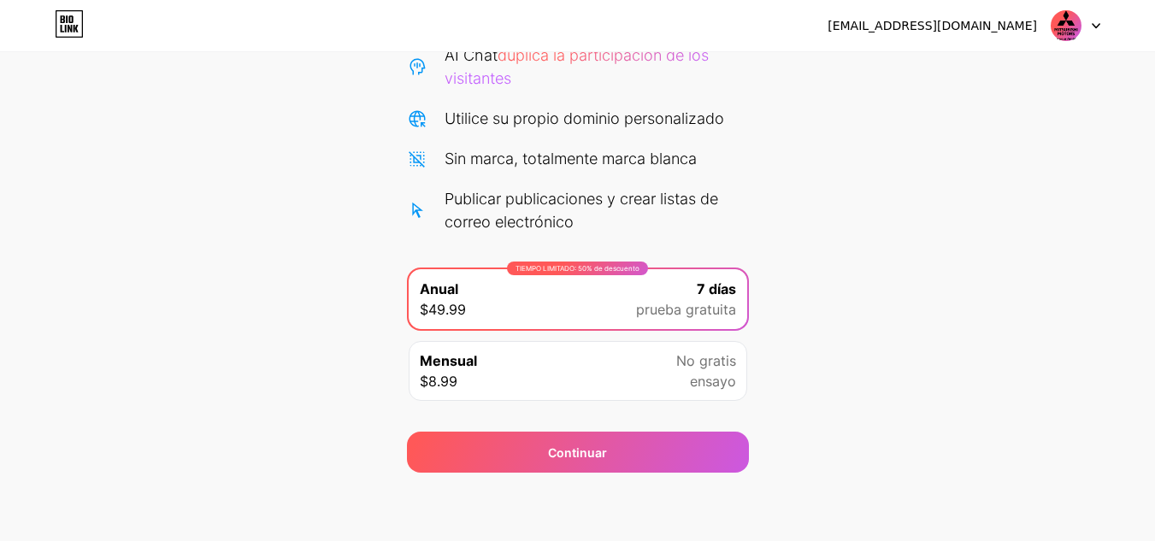
click at [634, 274] on div "TIEMPO LIMITADO: 50% de descuento" at bounding box center [577, 269] width 141 height 14
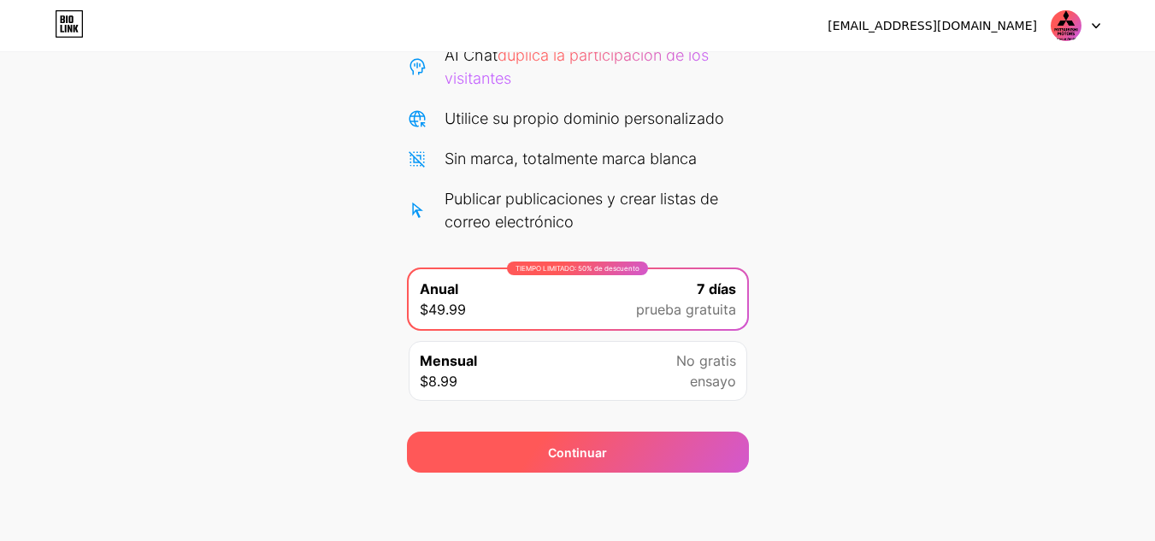
click at [594, 439] on div "Continuar" at bounding box center [578, 452] width 342 height 41
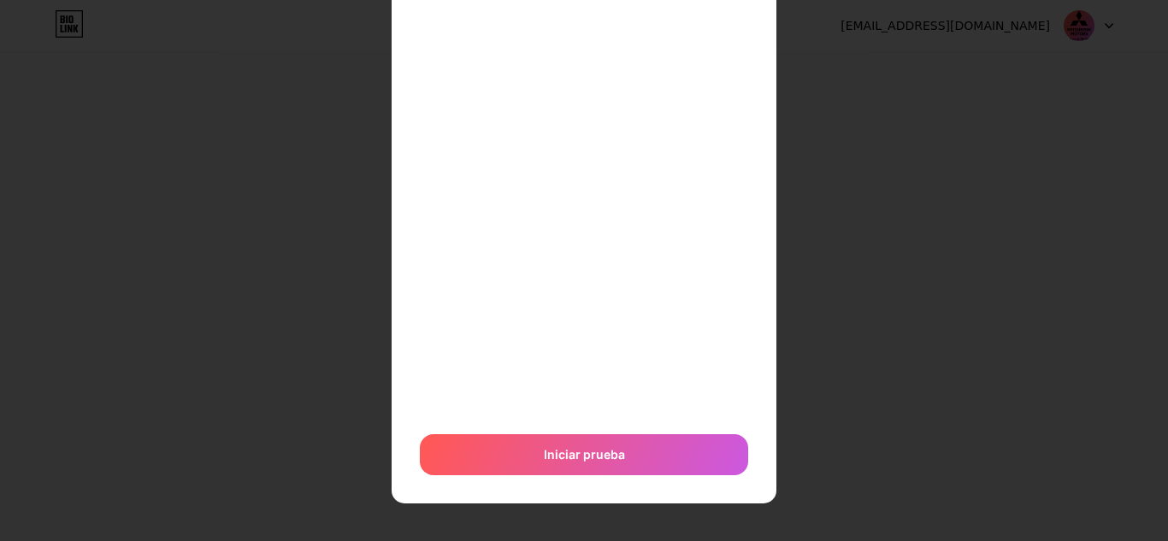
scroll to position [0, 0]
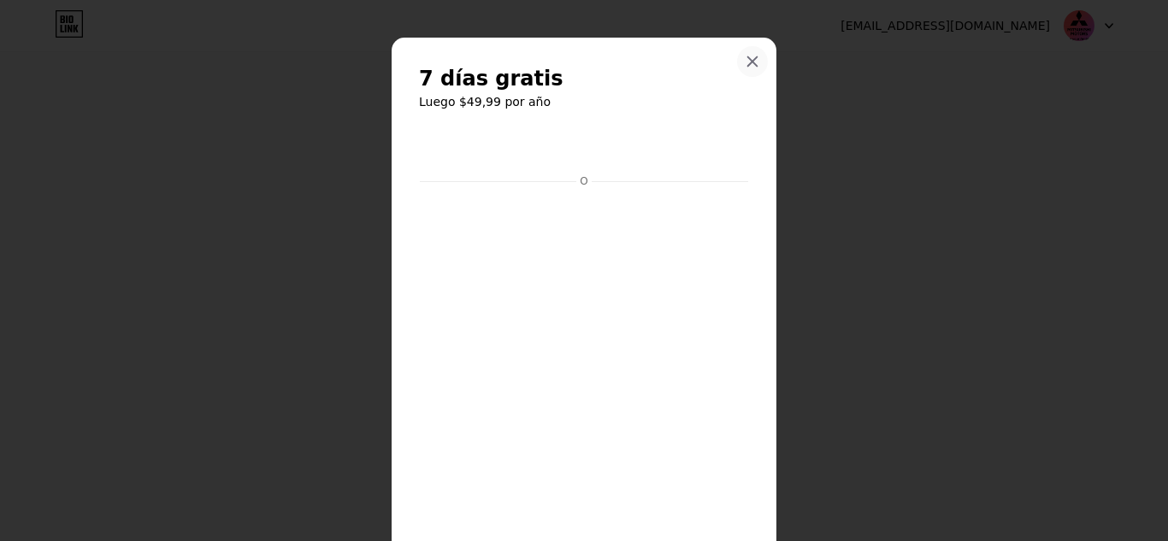
click at [745, 63] on icon at bounding box center [752, 62] width 14 height 14
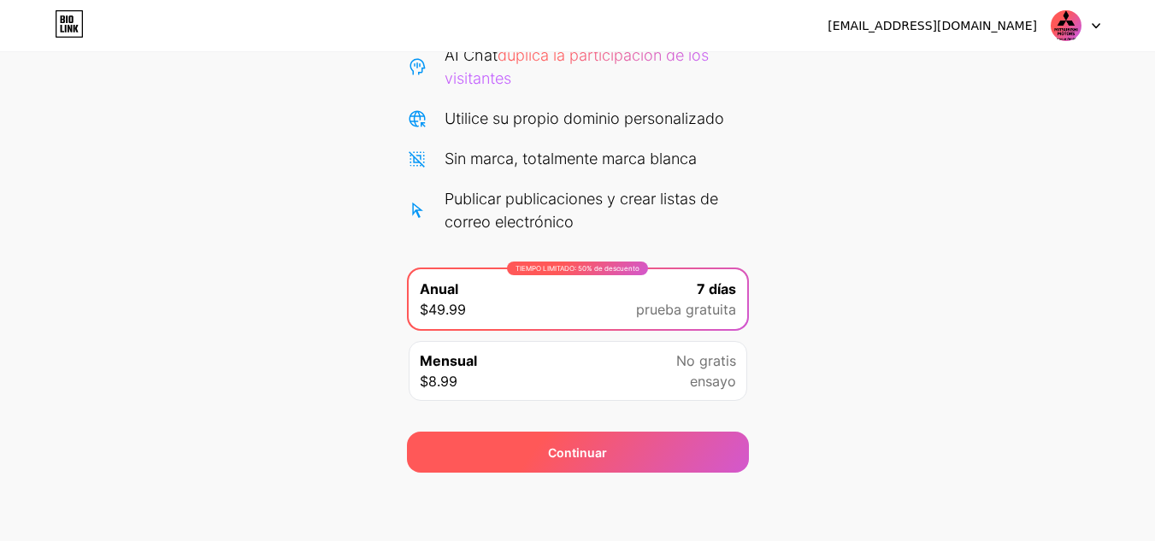
click at [522, 468] on div "Continuar" at bounding box center [578, 452] width 342 height 41
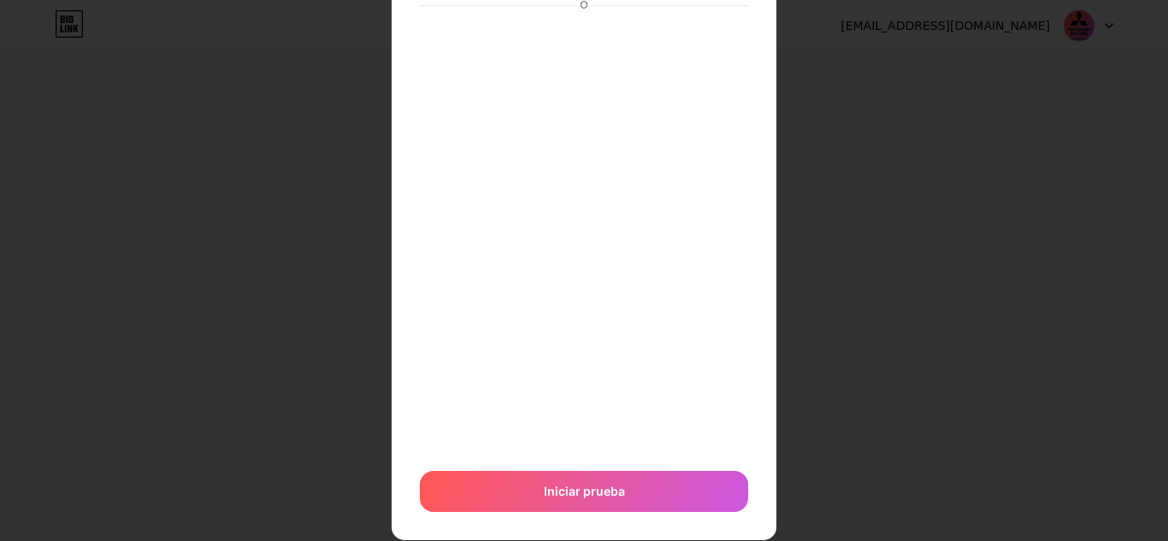
scroll to position [213, 0]
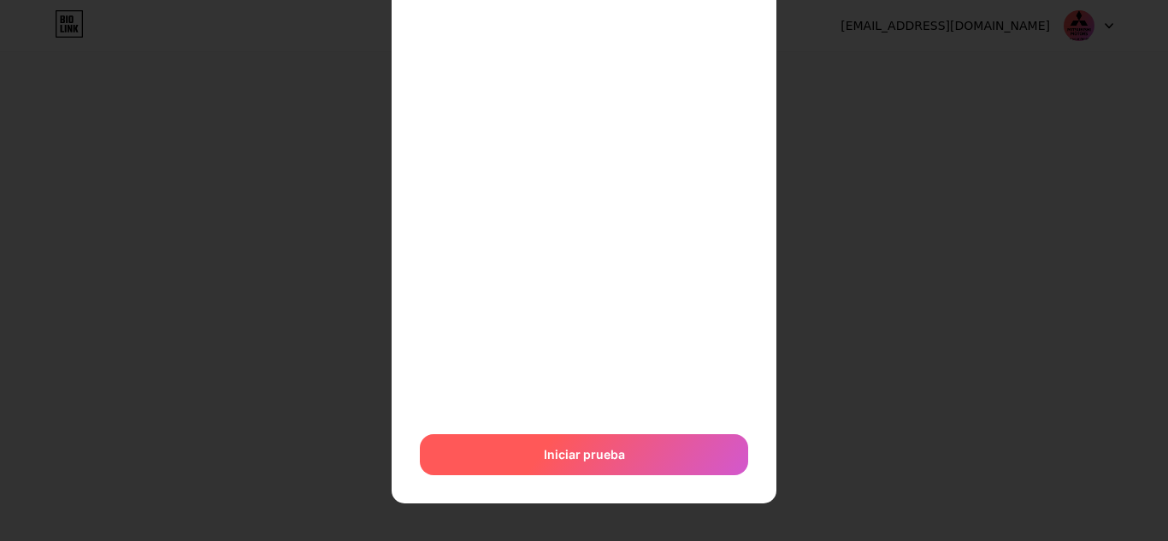
click at [581, 460] on font "Iniciar prueba" at bounding box center [584, 454] width 81 height 15
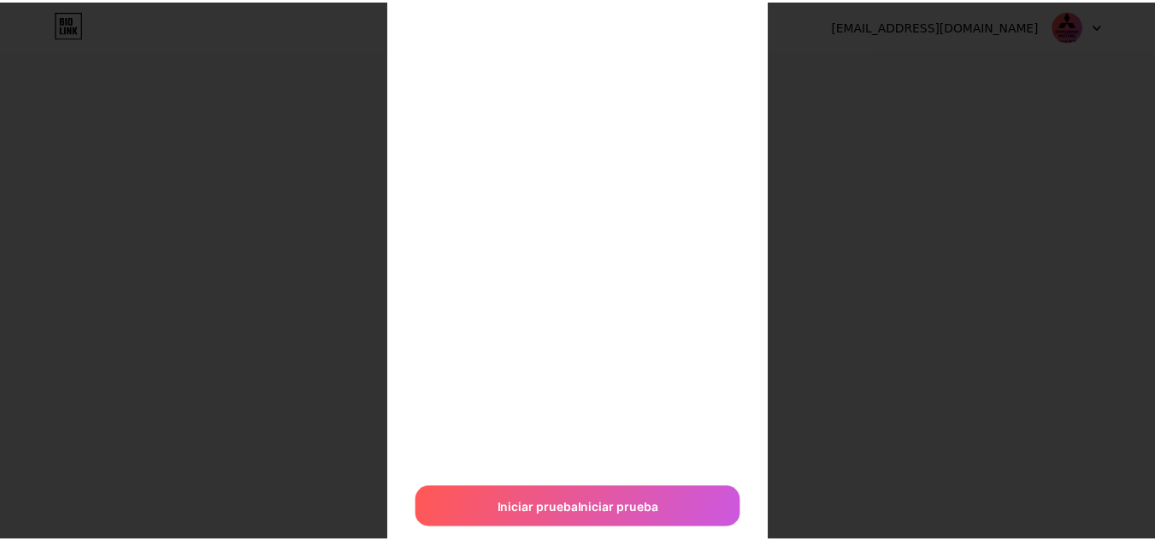
scroll to position [0, 0]
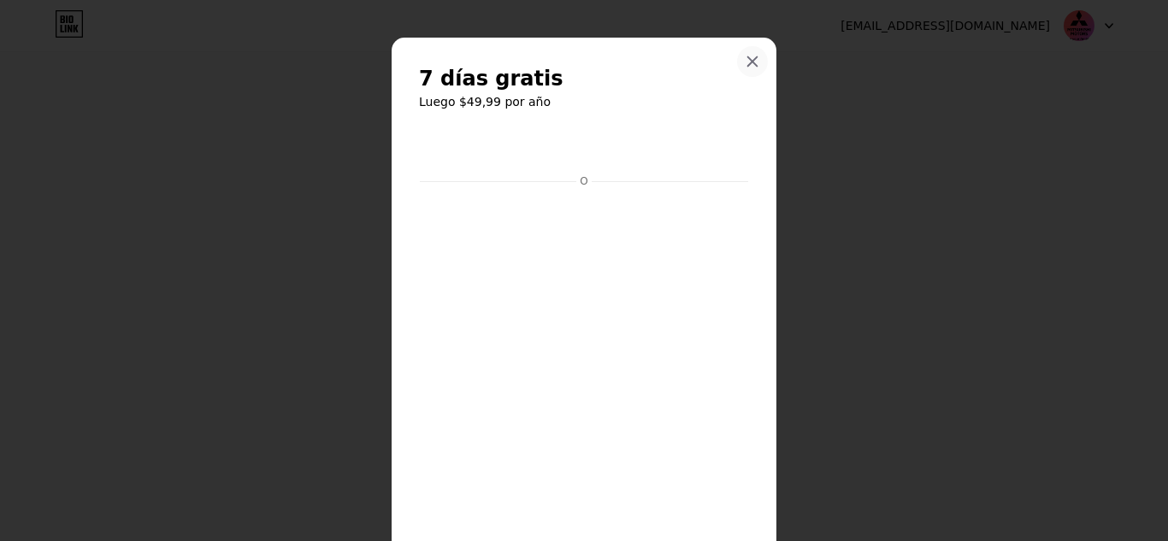
click at [748, 53] on div at bounding box center [752, 61] width 31 height 31
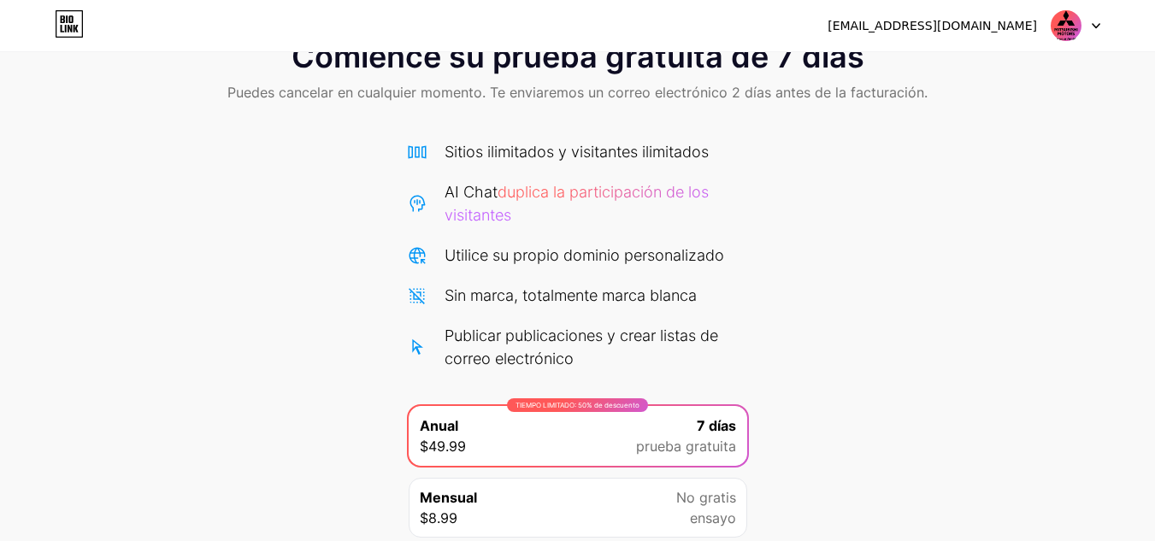
scroll to position [193, 0]
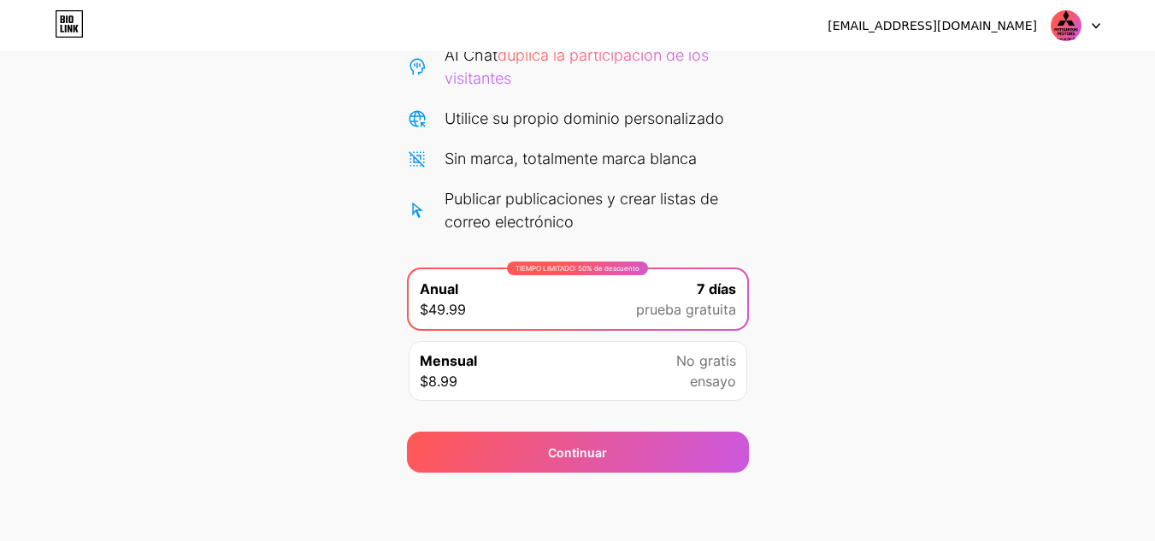
click at [493, 380] on div "Mensual $8.99 No gratis ensayo" at bounding box center [578, 371] width 339 height 60
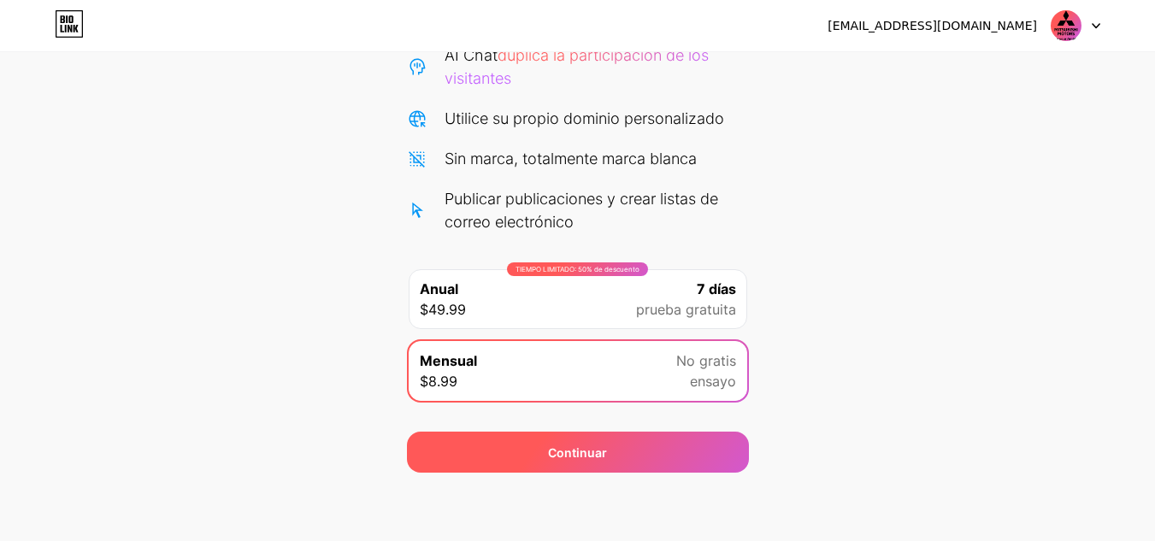
click at [503, 451] on div "Continuar" at bounding box center [578, 452] width 342 height 41
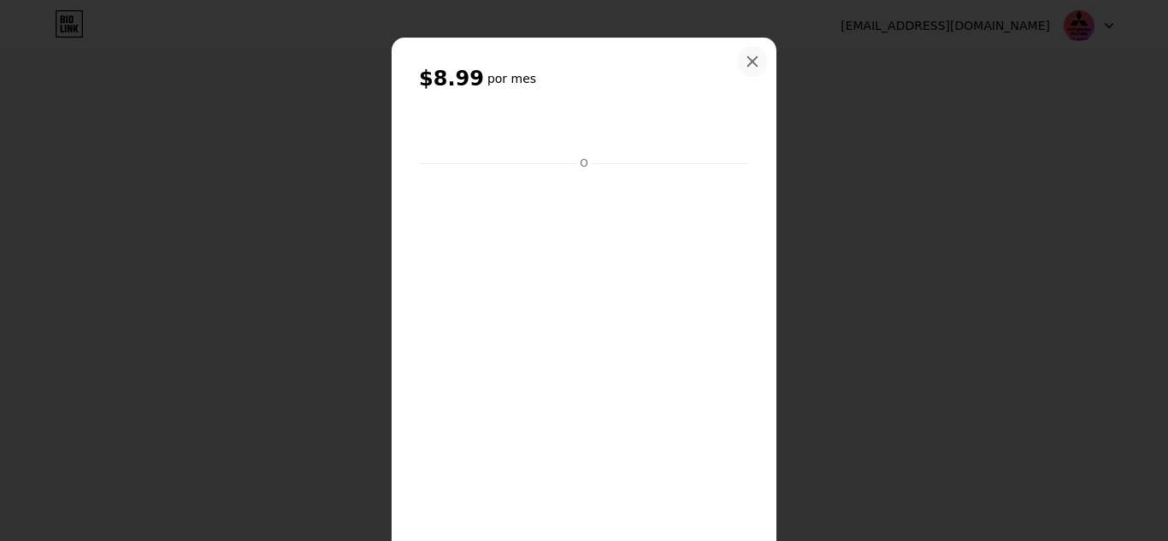
click at [750, 62] on icon at bounding box center [752, 62] width 14 height 14
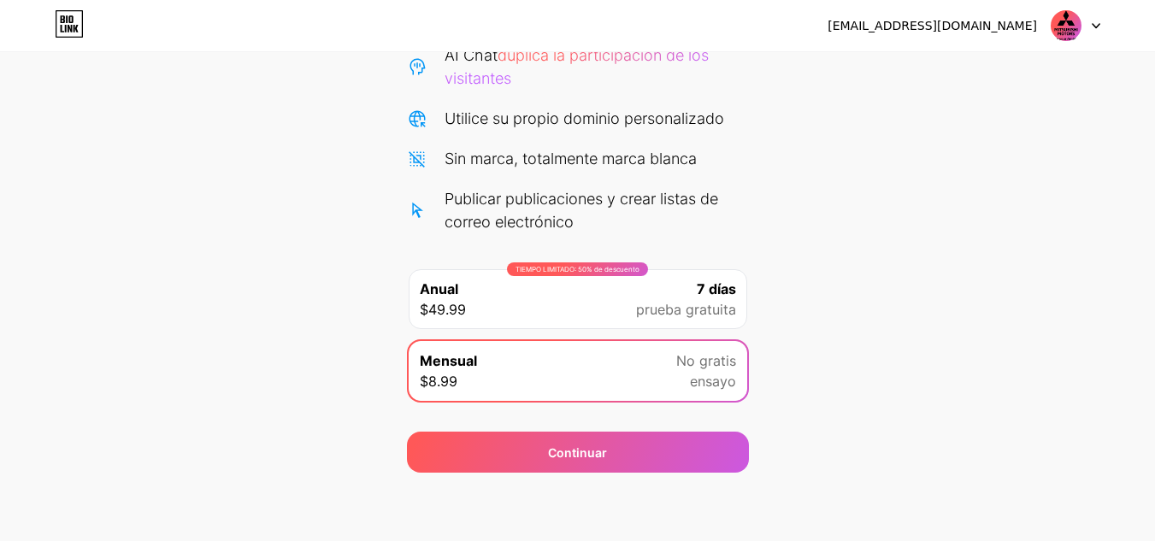
scroll to position [0, 0]
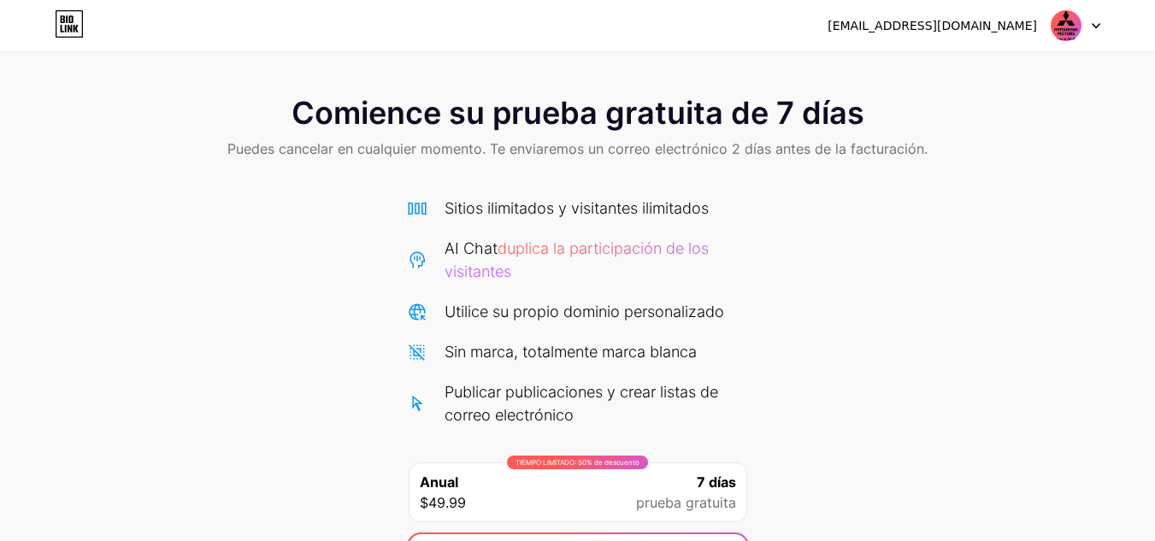
click at [1100, 20] on div "[EMAIL_ADDRESS][DOMAIN_NAME] Cerrar sesión" at bounding box center [577, 25] width 1155 height 31
click at [1091, 19] on div at bounding box center [1076, 25] width 50 height 31
click at [804, 277] on div "Comience su prueba gratuita de 7 días Puedes cancelar en cualquier momento. Te …" at bounding box center [577, 372] width 1155 height 587
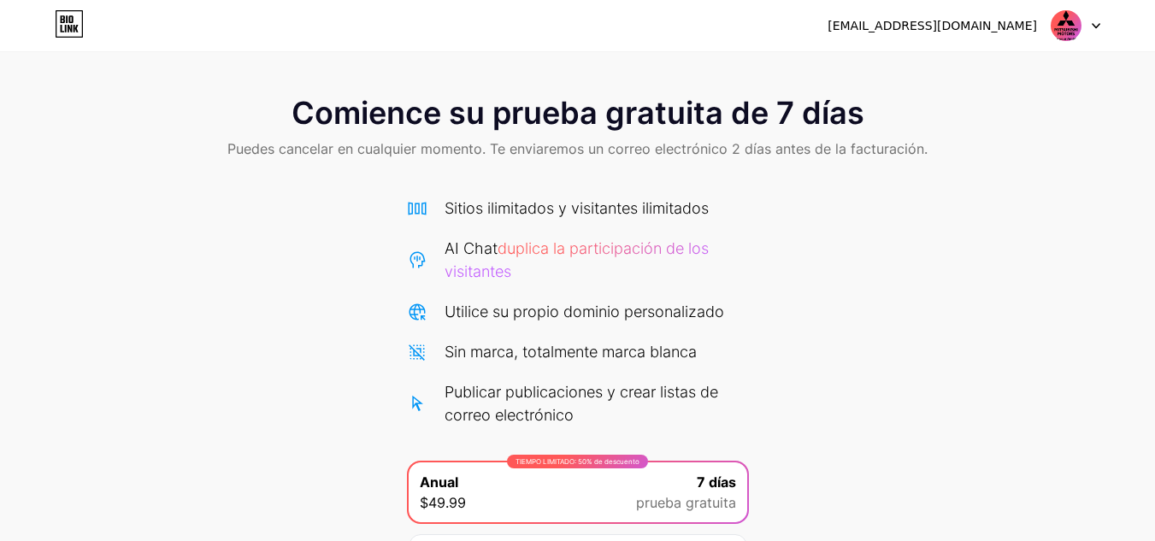
scroll to position [193, 0]
click at [987, 35] on div "[EMAIL_ADDRESS][DOMAIN_NAME]" at bounding box center [963, 25] width 273 height 31
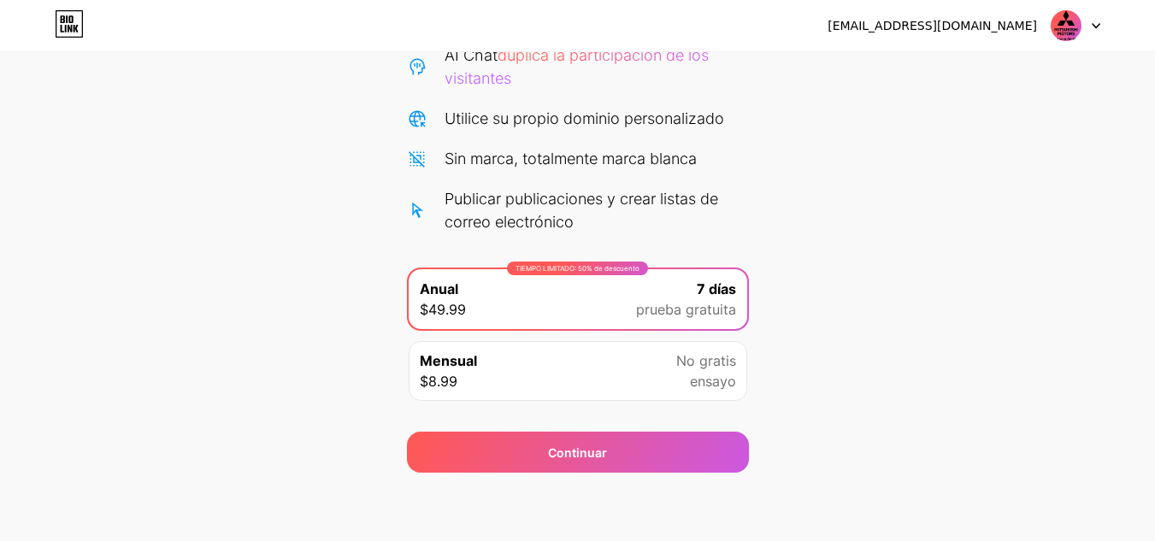
click at [536, 275] on div "TIEMPO LIMITADO: 50% de descuento Anual $49.99 7 días prueba gratuita" at bounding box center [578, 299] width 339 height 60
click at [577, 303] on div "TIEMPO LIMITADO: 50% de descuento Anual $49.99 7 días prueba gratuita" at bounding box center [578, 299] width 339 height 60
click at [583, 360] on div "Mensual $8.99 No gratis ensayo" at bounding box center [578, 371] width 339 height 60
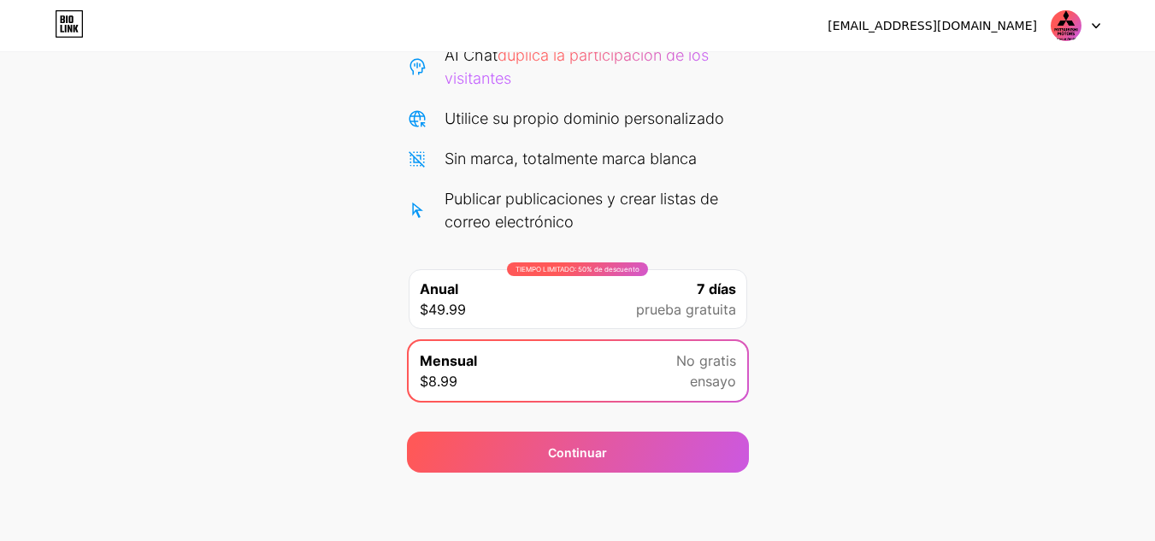
click at [692, 308] on font "prueba gratuita" at bounding box center [686, 309] width 100 height 17
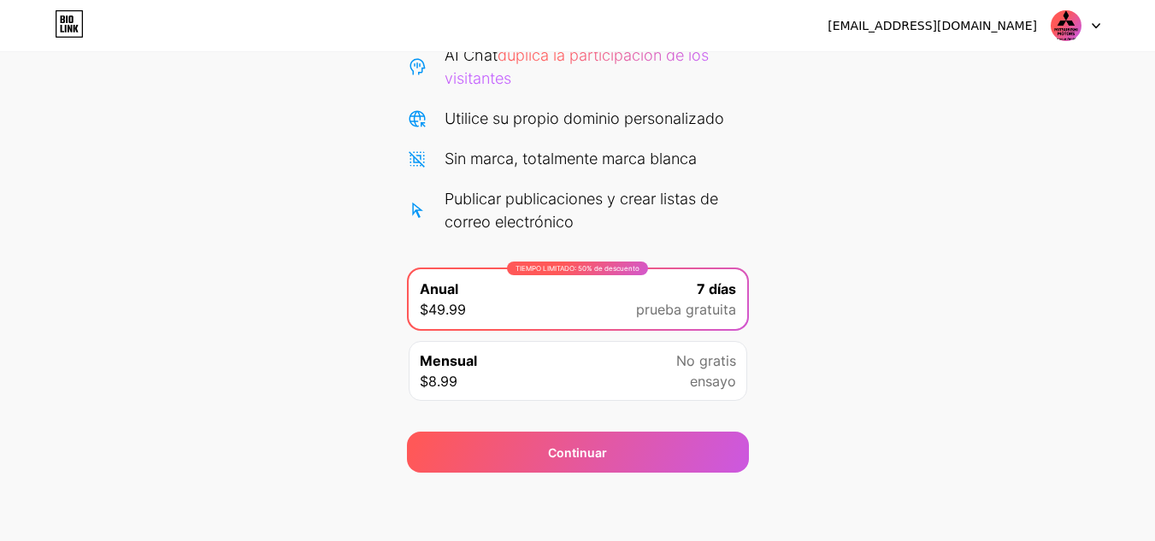
scroll to position [0, 0]
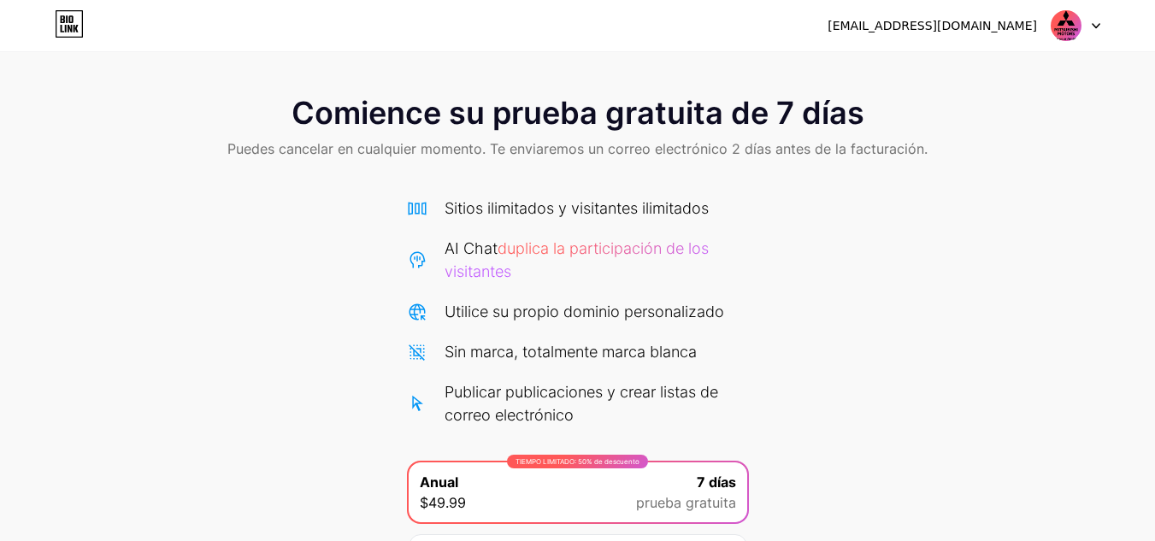
click at [1096, 26] on icon at bounding box center [1096, 26] width 9 height 6
click at [955, 62] on font "Cerrar sesión" at bounding box center [944, 69] width 80 height 15
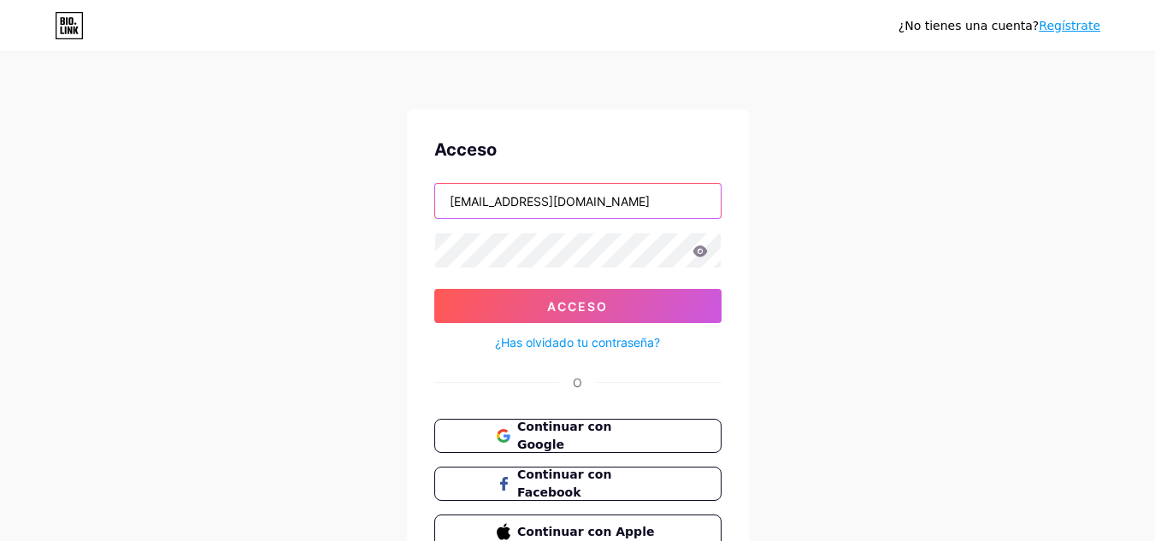
click at [615, 205] on input "[EMAIL_ADDRESS][DOMAIN_NAME]" at bounding box center [578, 201] width 286 height 34
type input "[EMAIL_ADDRESS][DOMAIN_NAME]"
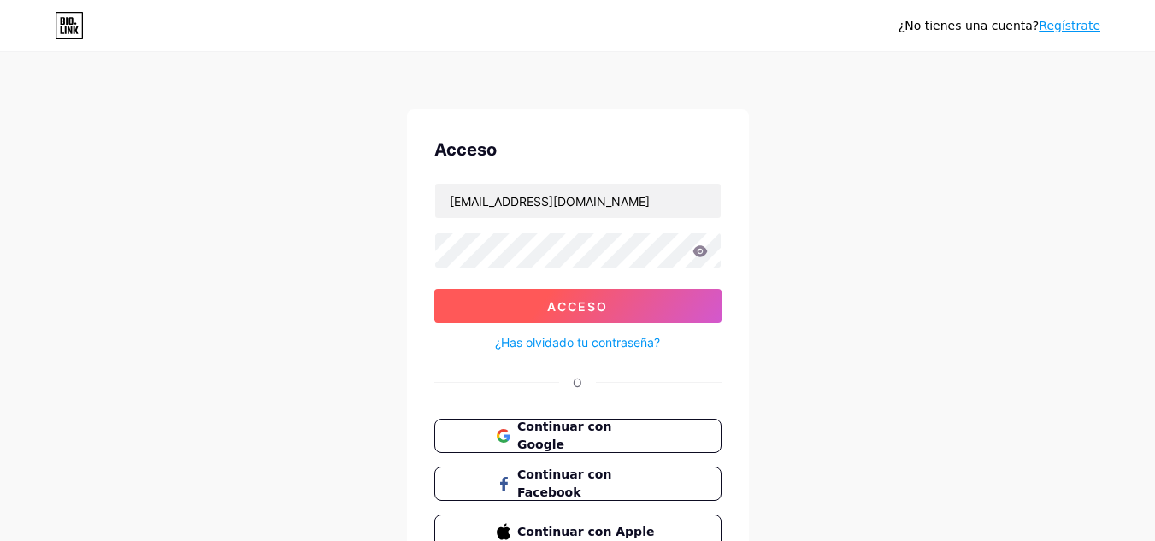
click at [617, 310] on button "Acceso" at bounding box center [577, 306] width 287 height 34
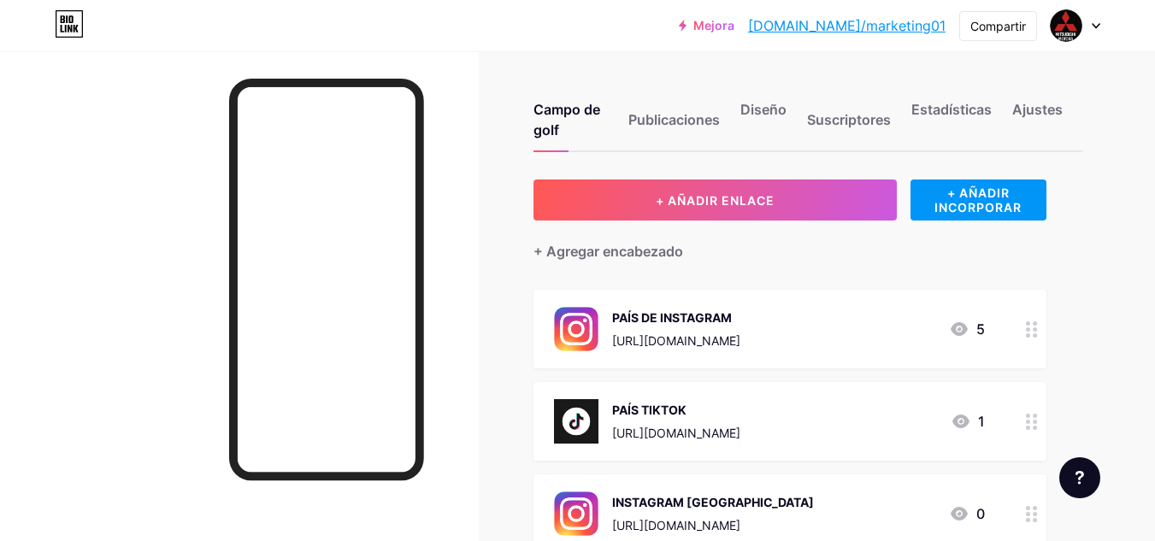
click at [1094, 24] on icon at bounding box center [1096, 26] width 9 height 6
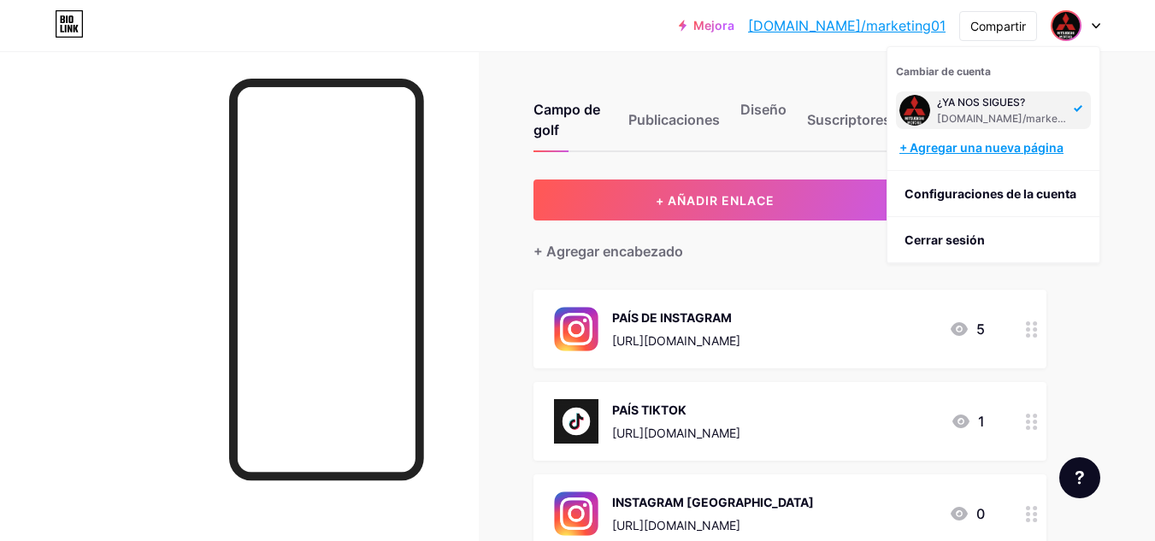
click at [970, 149] on font "+ Agregar una nueva página" at bounding box center [981, 147] width 164 height 15
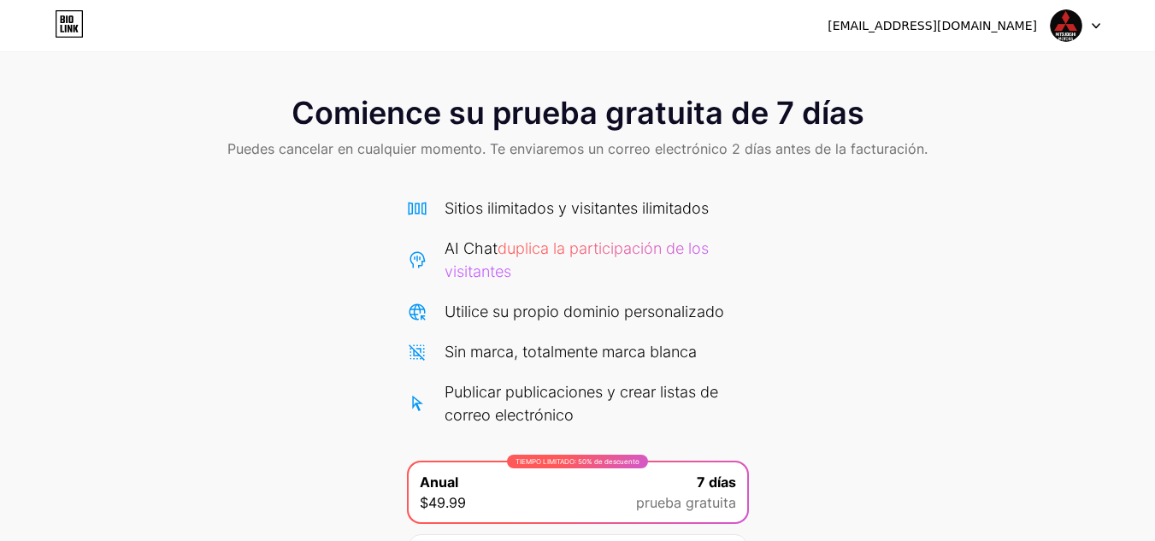
scroll to position [193, 0]
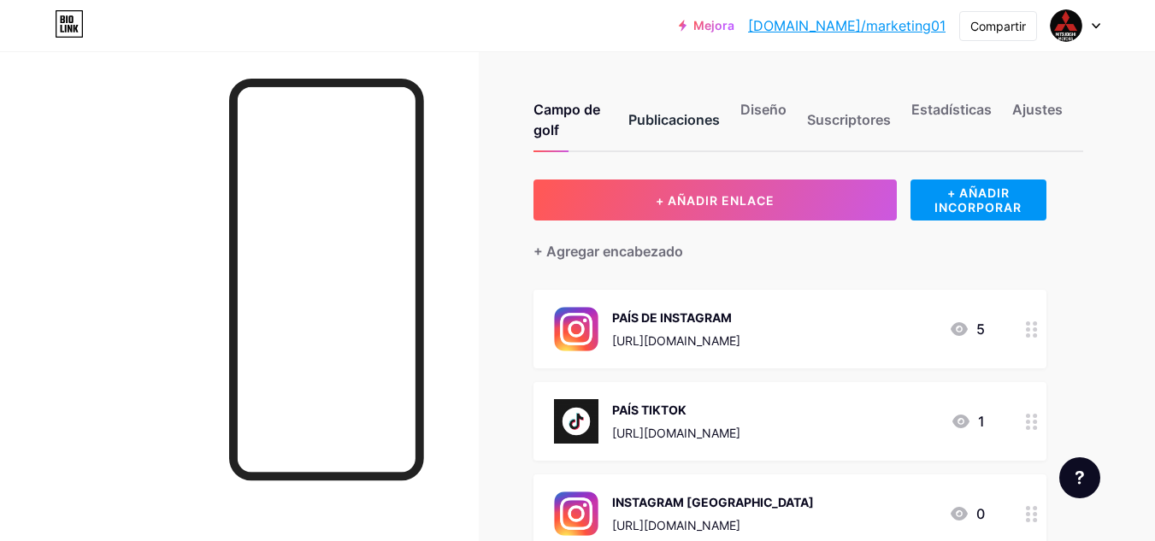
click at [689, 122] on font "Publicaciones" at bounding box center [673, 119] width 91 height 17
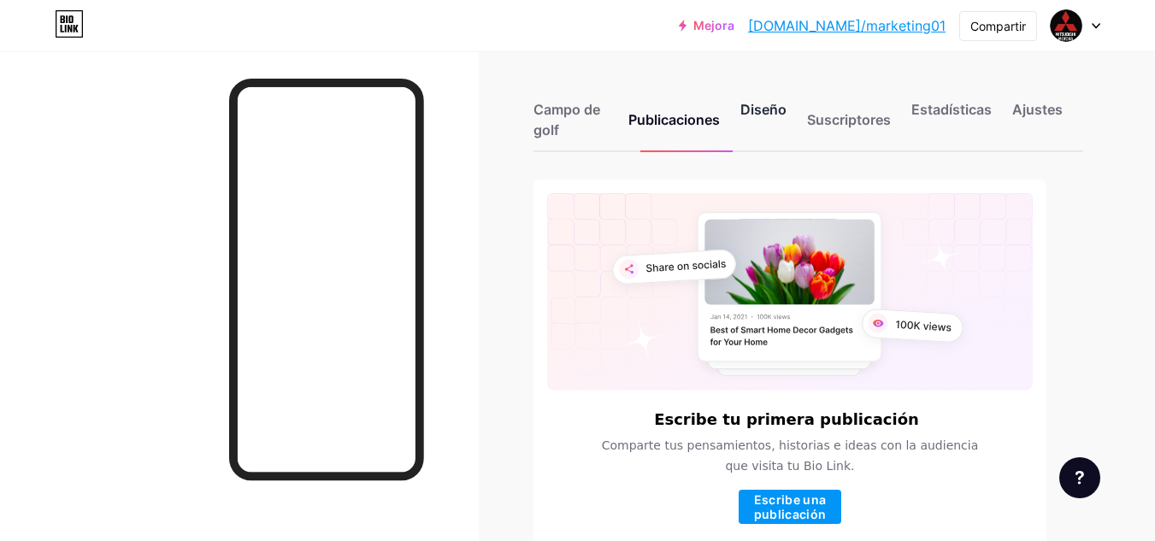
click at [758, 109] on font "Diseño" at bounding box center [763, 109] width 46 height 17
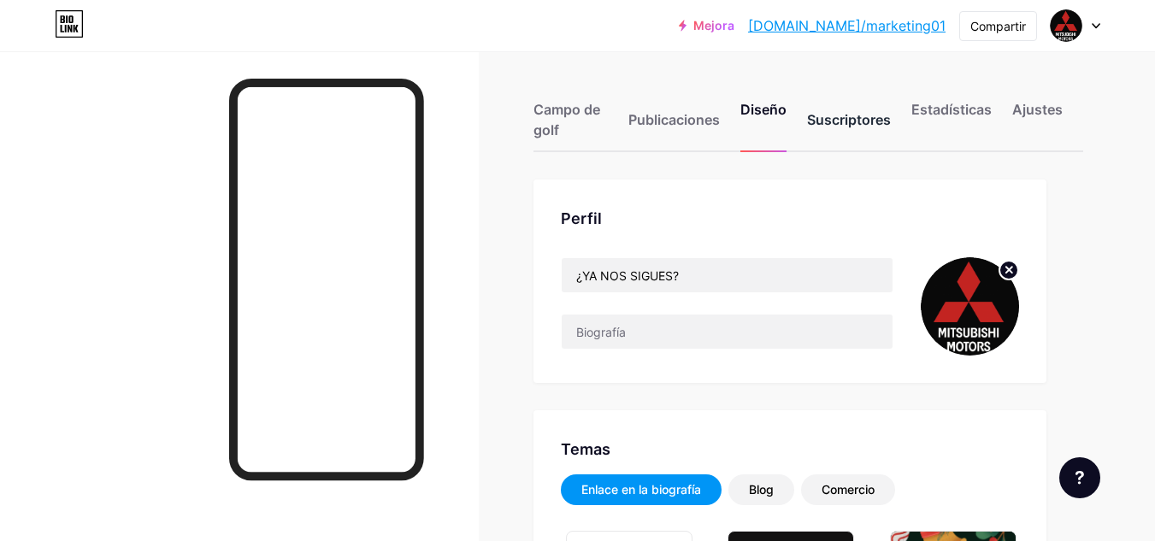
click at [842, 117] on font "Suscriptores" at bounding box center [849, 119] width 84 height 17
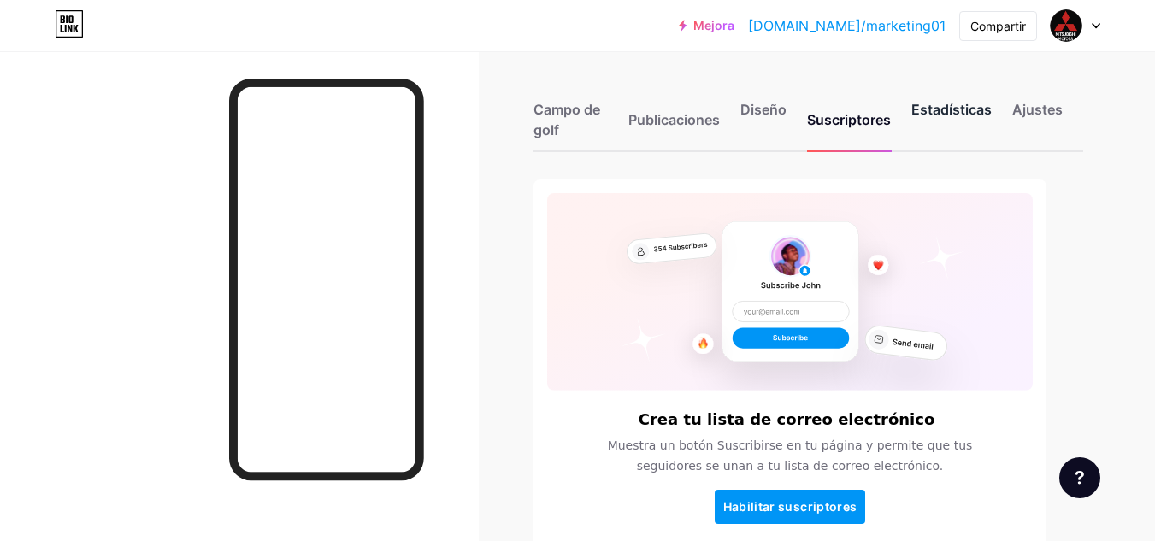
click at [922, 118] on div "Estadísticas" at bounding box center [951, 124] width 80 height 51
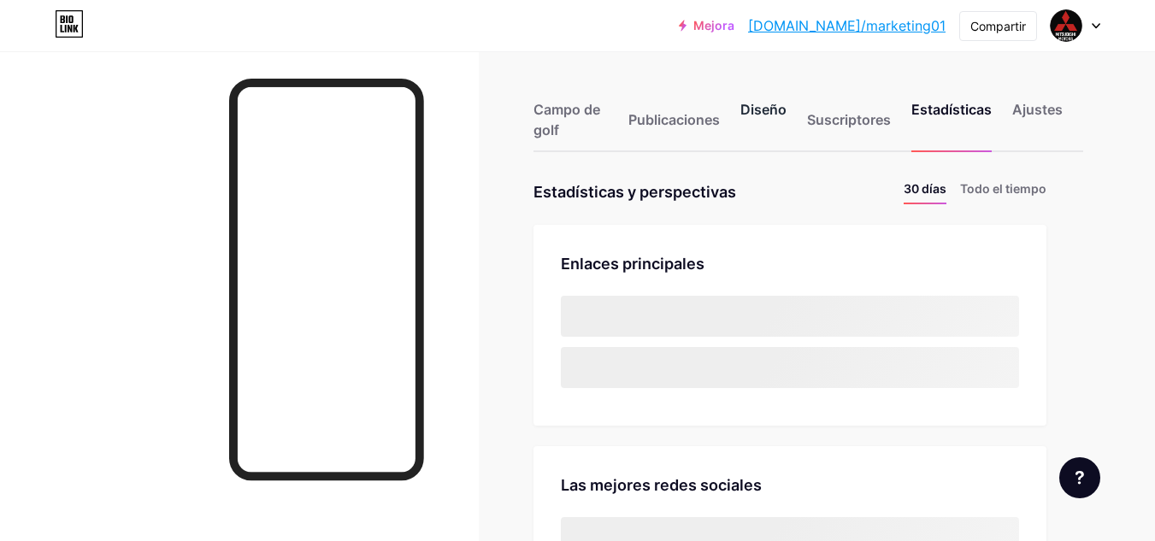
scroll to position [541, 1155]
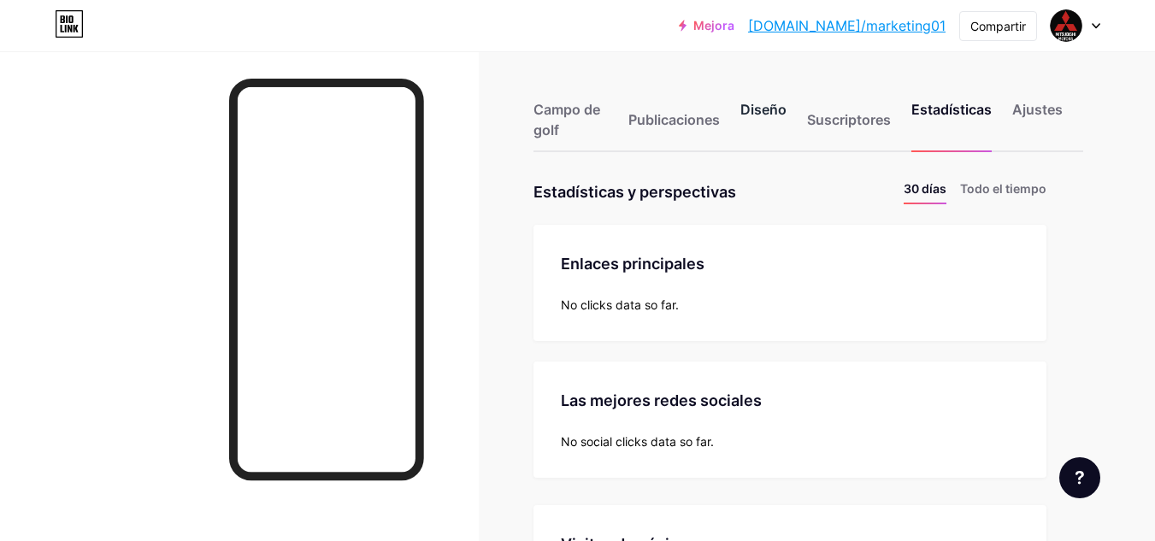
click at [761, 117] on font "Diseño" at bounding box center [763, 109] width 46 height 17
